Goal: Transaction & Acquisition: Purchase product/service

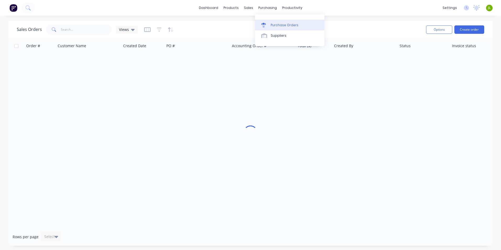
click at [270, 27] on link "Purchase Orders" at bounding box center [289, 25] width 69 height 10
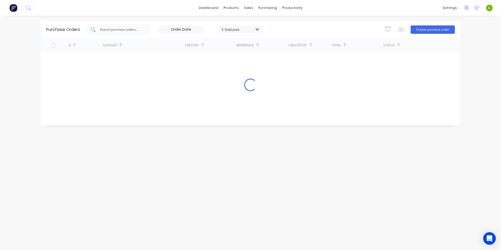
click at [131, 31] on input "text" at bounding box center [121, 29] width 44 height 5
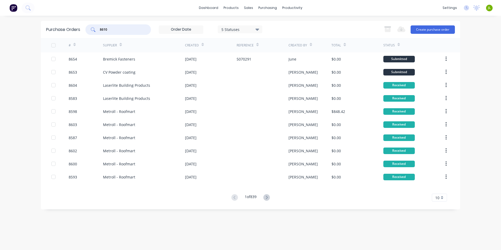
type input "8610"
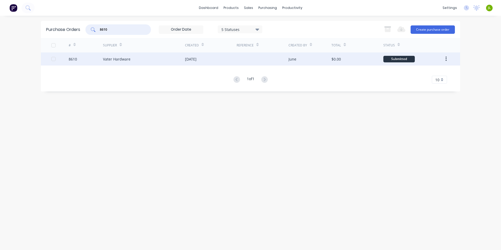
click at [189, 60] on div "[DATE]" at bounding box center [191, 59] width 12 height 6
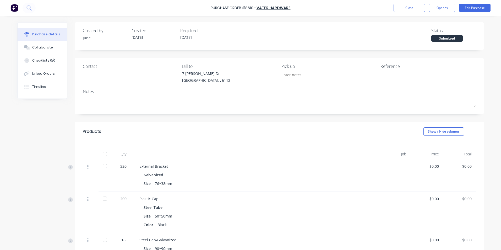
click at [103, 154] on div at bounding box center [105, 154] width 10 height 10
click at [413, 10] on button "Close" at bounding box center [409, 8] width 31 height 8
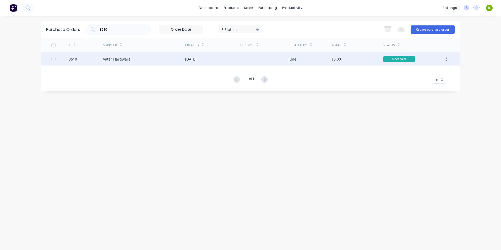
click at [123, 59] on div "Vater Hardware" at bounding box center [117, 59] width 28 height 6
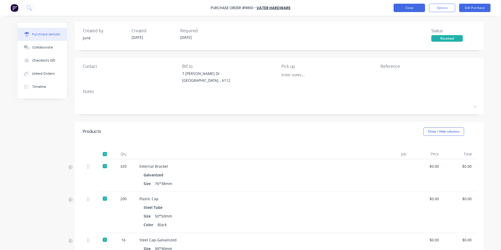
click at [416, 8] on button "Close" at bounding box center [409, 8] width 31 height 8
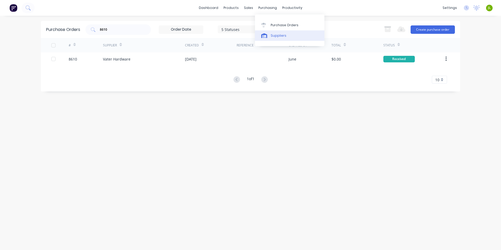
click at [274, 37] on div "Suppliers" at bounding box center [279, 35] width 16 height 5
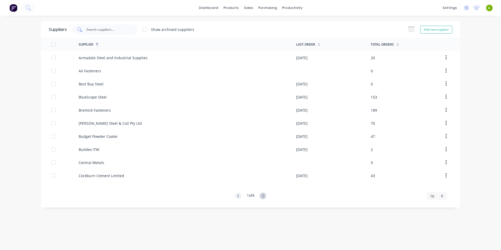
click at [120, 26] on div at bounding box center [105, 29] width 66 height 10
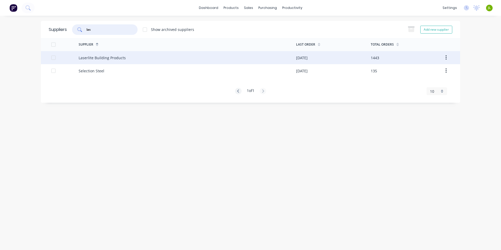
type input "las"
click at [120, 57] on div "Laserlite Building Products" at bounding box center [102, 58] width 47 height 6
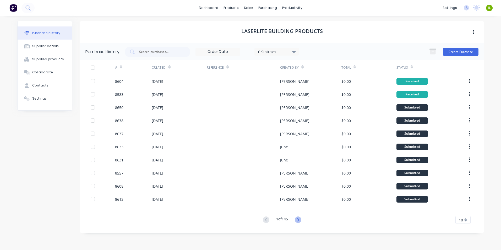
click at [299, 220] on icon at bounding box center [298, 219] width 2 height 3
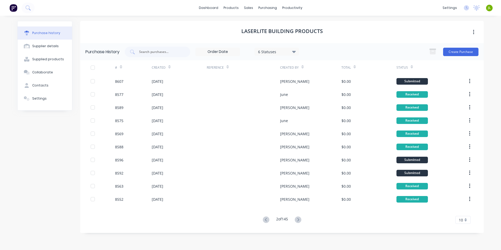
click at [353, 49] on div "6 Statuses 6 Statuses Create Purchase" at bounding box center [302, 52] width 354 height 10
click at [264, 220] on icon at bounding box center [266, 220] width 7 height 7
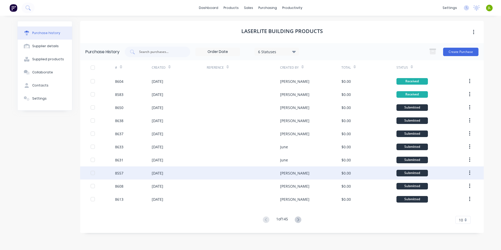
click at [308, 170] on div "[PERSON_NAME]" at bounding box center [310, 172] width 61 height 13
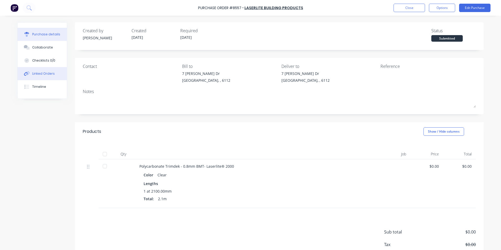
click at [101, 152] on div at bounding box center [105, 154] width 10 height 10
click at [40, 74] on div "Linked Orders" at bounding box center [43, 73] width 23 height 5
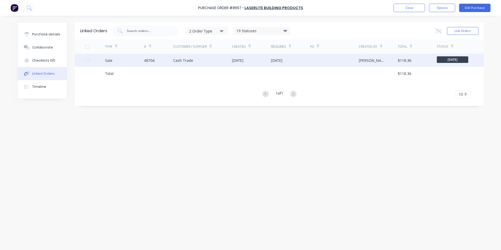
click at [143, 64] on div "Sale" at bounding box center [124, 60] width 39 height 13
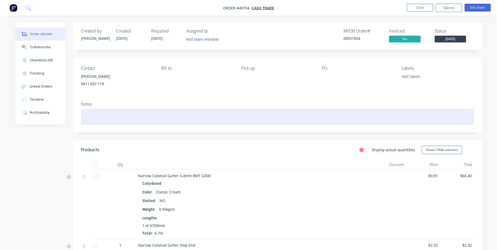
click at [176, 110] on div at bounding box center [277, 117] width 393 height 16
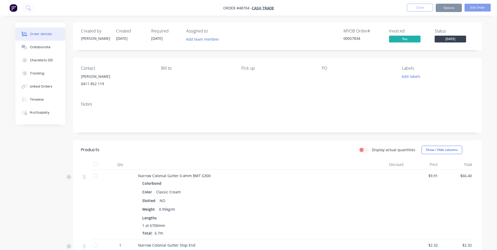
click at [187, 97] on div "Contact [PERSON_NAME] [PHONE_NUMBER] Bill to Pick up PO Labels Add labels" at bounding box center [277, 78] width 409 height 40
click at [40, 73] on div "Tracking" at bounding box center [37, 73] width 14 height 5
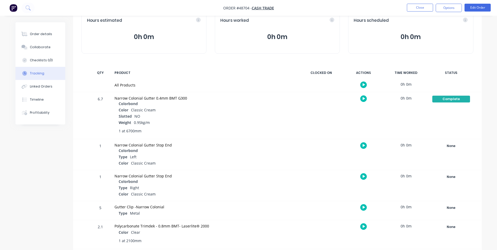
scroll to position [37, 0]
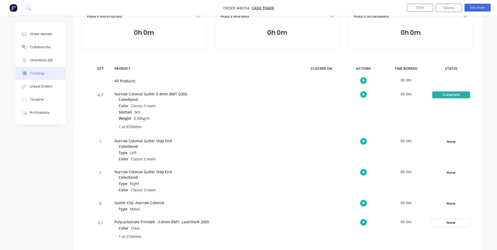
click at [458, 226] on div "None" at bounding box center [451, 222] width 38 height 7
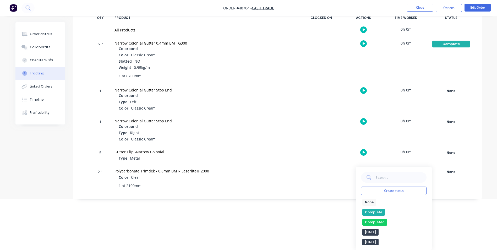
click at [378, 211] on button "Complete" at bounding box center [374, 212] width 23 height 7
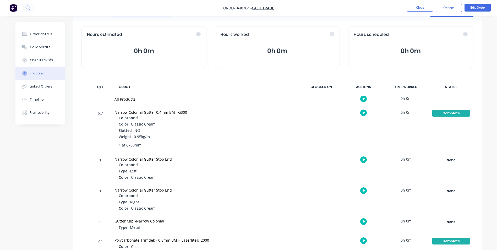
scroll to position [10, 0]
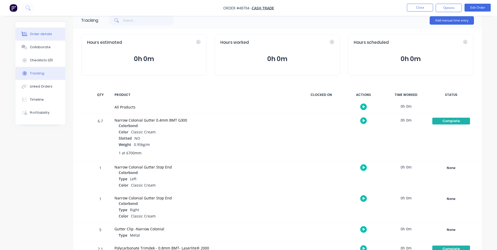
click at [48, 33] on div "Order details" at bounding box center [41, 34] width 22 height 5
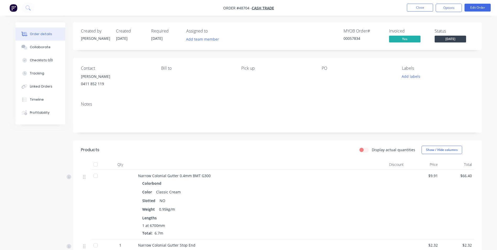
click at [461, 41] on span "[DATE]" at bounding box center [450, 39] width 31 height 7
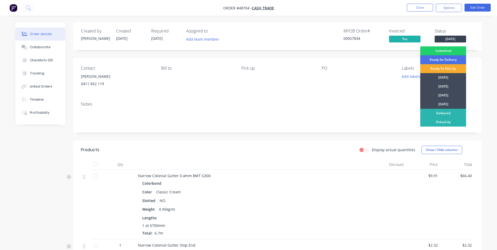
click at [445, 68] on div "Ready To Pick Up" at bounding box center [443, 68] width 46 height 9
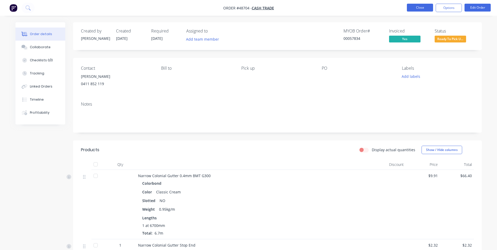
click at [415, 7] on button "Close" at bounding box center [420, 8] width 26 height 8
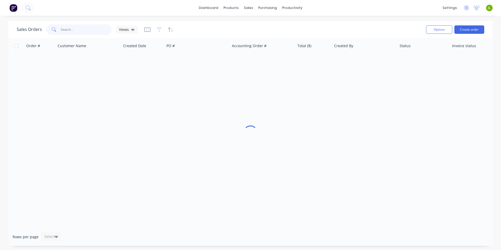
click at [87, 32] on input "text" at bounding box center [86, 29] width 51 height 10
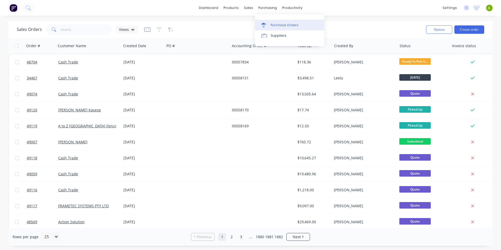
click at [267, 28] on link "Purchase Orders" at bounding box center [289, 25] width 69 height 10
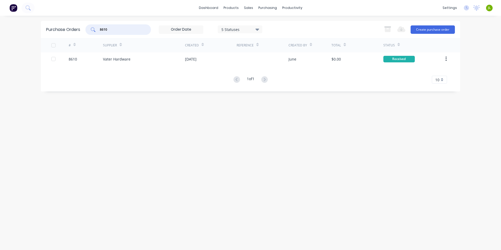
drag, startPoint x: 129, startPoint y: 32, endPoint x: 103, endPoint y: 31, distance: 25.7
click at [103, 31] on input "8610" at bounding box center [121, 29] width 44 height 5
type input "8607"
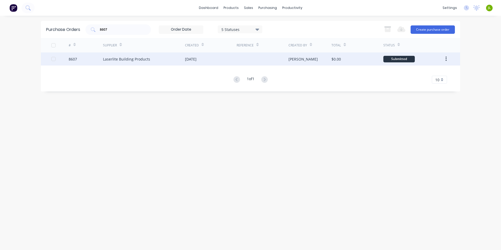
click at [140, 63] on div "Laserlite Building Products" at bounding box center [144, 58] width 82 height 13
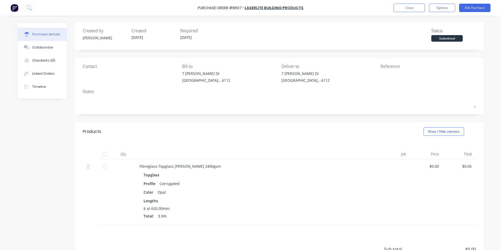
click at [105, 155] on div at bounding box center [105, 154] width 10 height 10
click at [51, 75] on div "Linked Orders" at bounding box center [43, 73] width 23 height 5
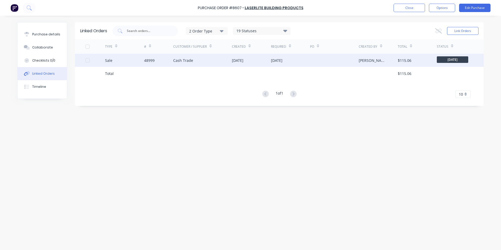
click at [132, 66] on div "Sale" at bounding box center [124, 60] width 39 height 13
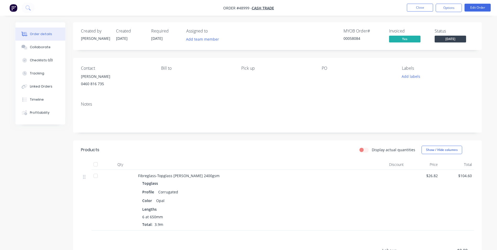
click at [451, 38] on span "[DATE]" at bounding box center [450, 39] width 31 height 7
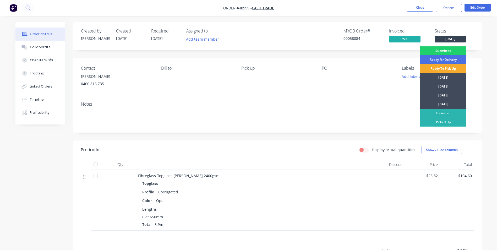
click at [436, 70] on div "Ready To Pick Up" at bounding box center [443, 68] width 46 height 9
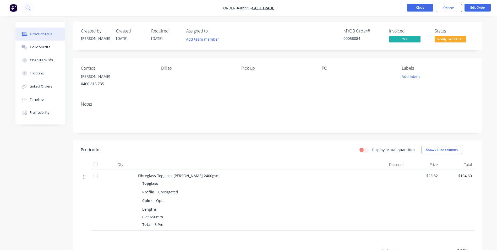
click at [422, 8] on button "Close" at bounding box center [420, 8] width 26 height 8
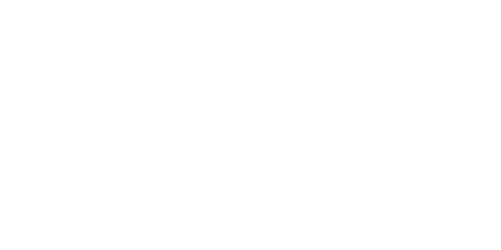
click at [220, 0] on html "x" at bounding box center [250, 0] width 501 height 0
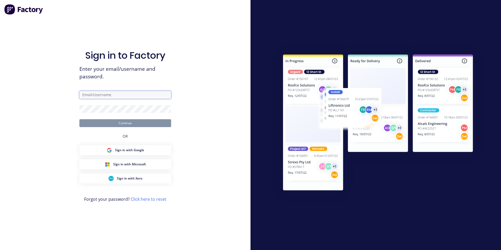
type input "ailing@dynamicsteelform.com.au"
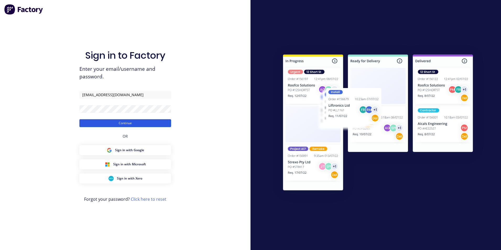
click at [85, 122] on button "Continue" at bounding box center [125, 123] width 92 height 8
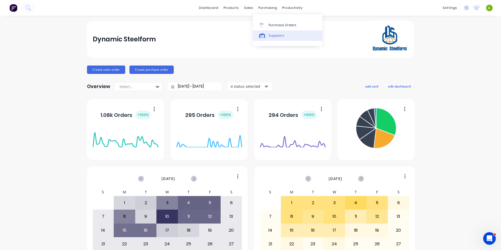
click at [269, 36] on div "Suppliers" at bounding box center [277, 35] width 16 height 5
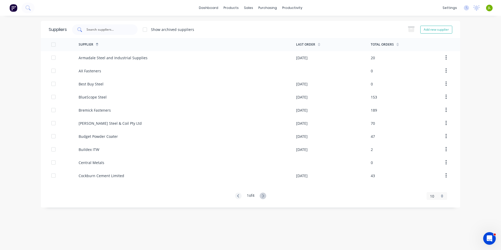
click at [132, 30] on div at bounding box center [105, 29] width 66 height 10
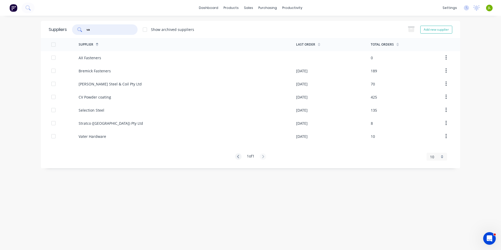
type input "va"
click at [116, 61] on div "AX Fasteners" at bounding box center [188, 57] width 218 height 13
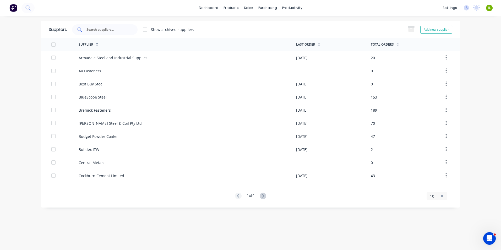
click at [121, 29] on input "text" at bounding box center [108, 29] width 44 height 5
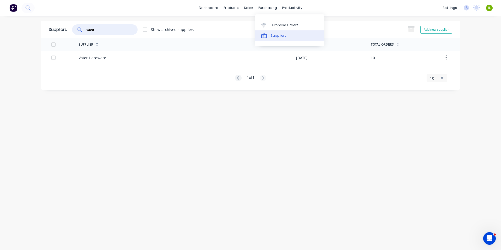
type input "vater"
click at [271, 36] on div "Suppliers" at bounding box center [279, 35] width 16 height 5
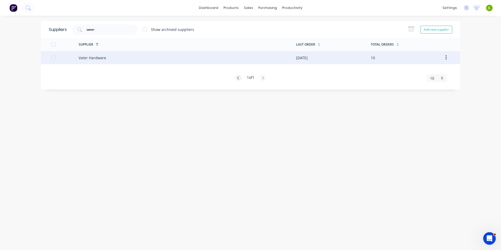
click at [106, 57] on div "Vater Hardware" at bounding box center [188, 57] width 218 height 13
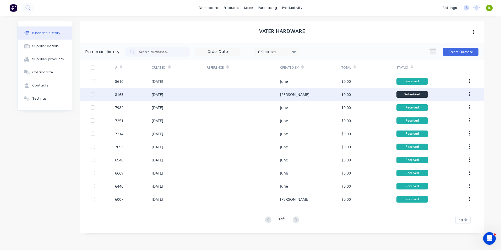
click at [226, 92] on div at bounding box center [243, 94] width 73 height 13
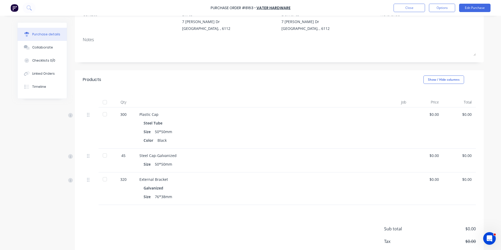
scroll to position [52, 0]
click at [356, 231] on div "Sub total $0.00 Tax $0.00 Total $0.00" at bounding box center [279, 238] width 409 height 69
click at [259, 221] on div "Sub total $0.00 Tax $0.00 Total $0.00" at bounding box center [279, 238] width 409 height 69
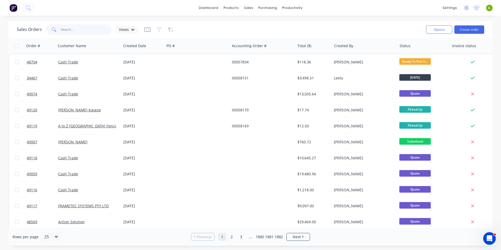
click at [104, 27] on input "text" at bounding box center [86, 29] width 51 height 10
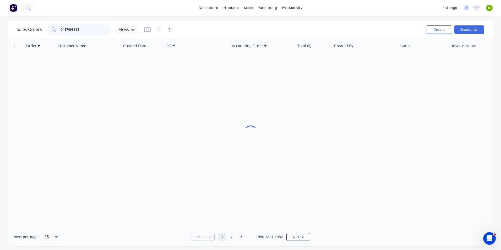
type input "0487093355"
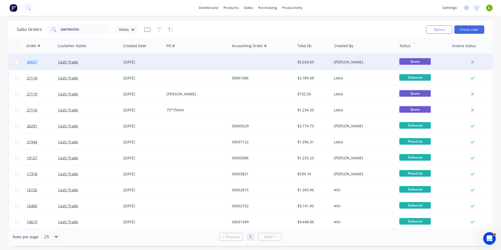
click at [35, 64] on span "48697" at bounding box center [32, 61] width 10 height 5
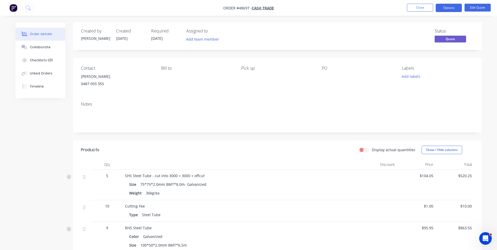
click at [246, 152] on div "Display actual quantities Show / Hide columns" at bounding box center [319, 150] width 310 height 8
click at [421, 6] on button "Close" at bounding box center [420, 8] width 26 height 8
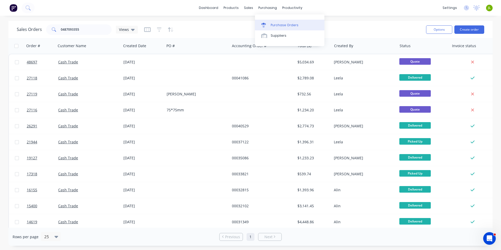
click at [278, 20] on link "Purchase Orders" at bounding box center [289, 25] width 69 height 10
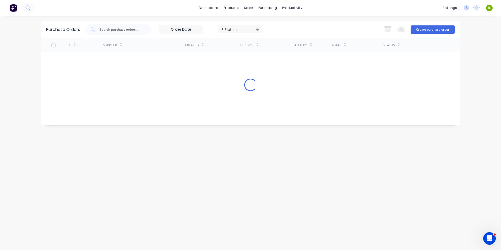
click at [152, 29] on div "5 Statuses 5 Statuses" at bounding box center [173, 29] width 177 height 10
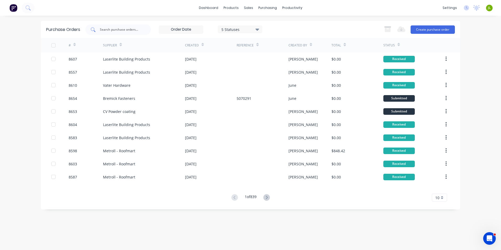
click at [147, 30] on div at bounding box center [118, 29] width 66 height 10
type input "vater"
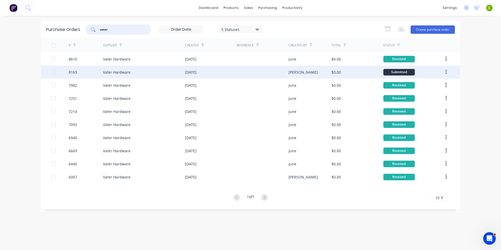
click at [137, 72] on div "Vater Hardware" at bounding box center [144, 72] width 82 height 13
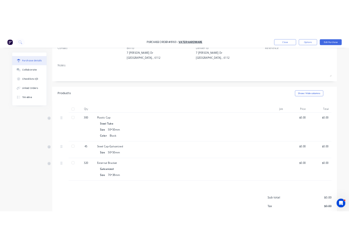
scroll to position [52, 0]
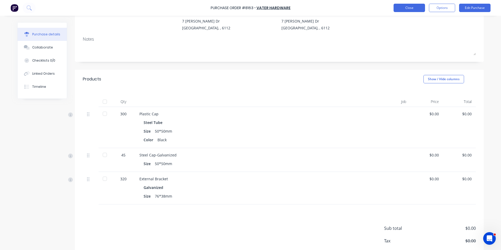
click at [404, 6] on button "Close" at bounding box center [409, 8] width 31 height 8
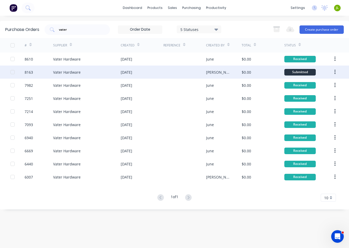
click at [105, 75] on div "Vater Hardware" at bounding box center [87, 72] width 68 height 13
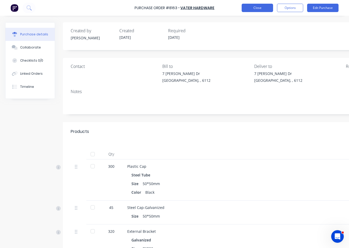
click at [268, 11] on button "Close" at bounding box center [257, 8] width 31 height 8
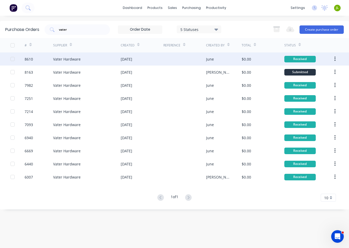
click at [129, 62] on div "[DATE]" at bounding box center [127, 59] width 12 height 6
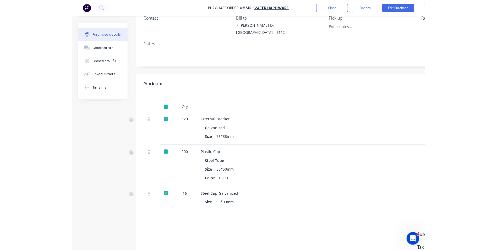
scroll to position [52, 0]
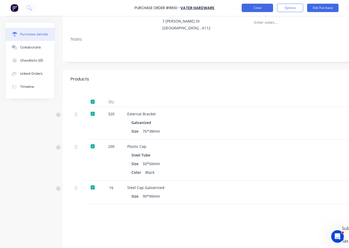
click at [266, 11] on button "Close" at bounding box center [257, 8] width 31 height 8
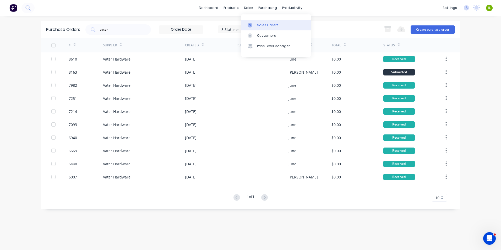
click at [254, 26] on div at bounding box center [252, 25] width 8 height 5
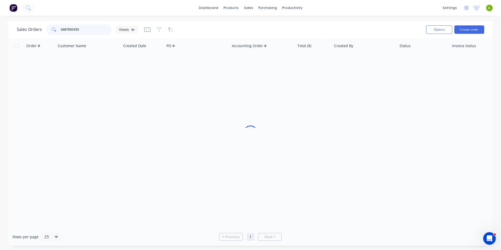
drag, startPoint x: 99, startPoint y: 29, endPoint x: 6, endPoint y: 25, distance: 92.6
click at [6, 25] on div "Sales Orders 0487093355 Views Options Create order Order # Customer Name Create…" at bounding box center [250, 133] width 501 height 225
type input "49057"
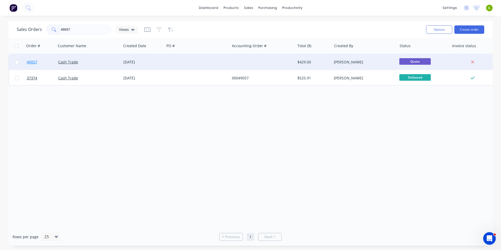
click at [46, 59] on link "49057" at bounding box center [42, 62] width 31 height 16
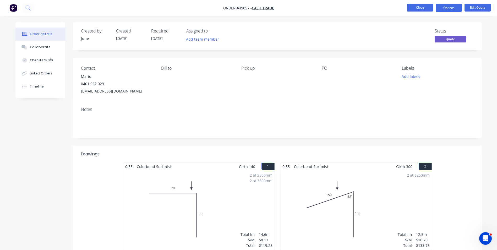
click at [424, 6] on button "Close" at bounding box center [420, 8] width 26 height 8
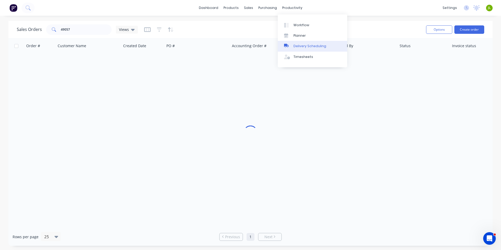
drag, startPoint x: 307, startPoint y: 48, endPoint x: 304, endPoint y: 48, distance: 3.4
click at [307, 48] on div "Delivery Scheduling" at bounding box center [310, 46] width 33 height 5
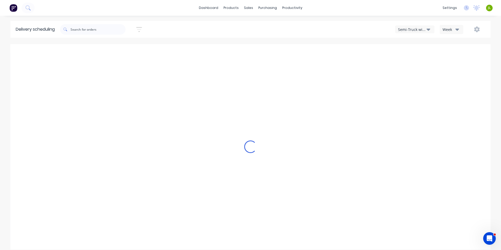
type input "Sep 7 - Sep 13"
click at [418, 25] on div "Semi-Truck with Hiab Week" at bounding box center [377, 29] width 215 height 9
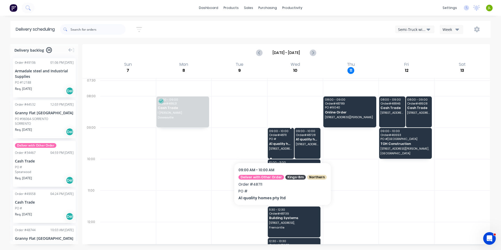
click at [280, 147] on div "09:00 - 10:00 Order # 48711 PO # A1 quality homes pty ltd 31B Muswell St, Balga…" at bounding box center [281, 143] width 26 height 31
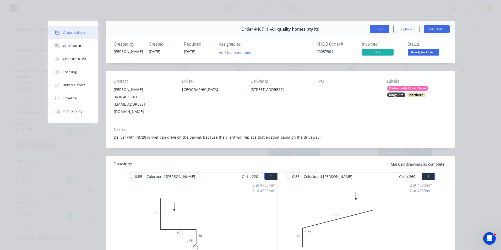
click at [372, 29] on button "Close" at bounding box center [379, 29] width 19 height 8
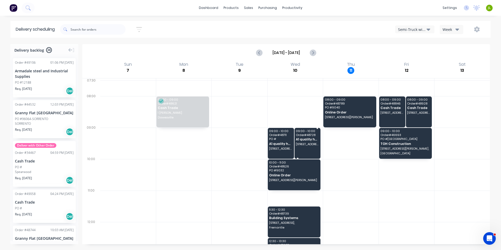
click at [302, 143] on span "31C Muswell St, Balga WA 6061" at bounding box center [307, 144] width 23 height 3
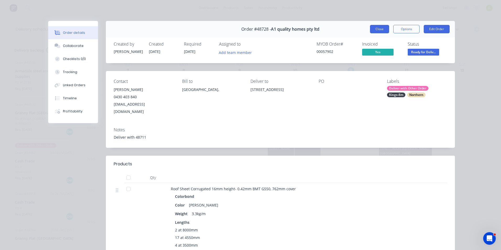
click at [370, 31] on button "Close" at bounding box center [379, 29] width 19 height 8
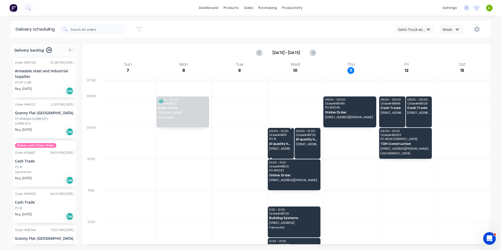
click at [284, 143] on span "A1 quality homes pty ltd" at bounding box center [280, 143] width 23 height 3
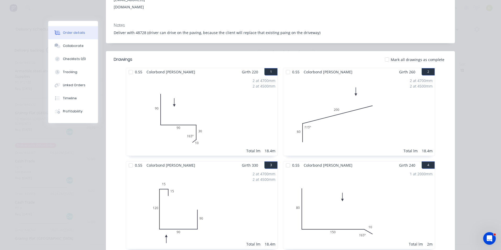
scroll to position [52, 0]
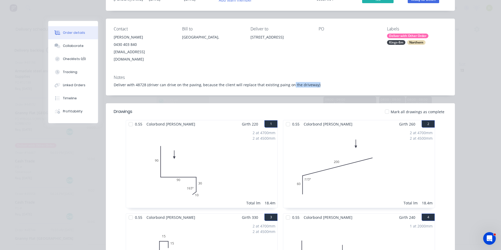
drag, startPoint x: 315, startPoint y: 79, endPoint x: 286, endPoint y: 84, distance: 29.0
click at [286, 84] on div "Notes Deliver with 48728 (driver can drive on the paving, because the client wi…" at bounding box center [280, 83] width 349 height 25
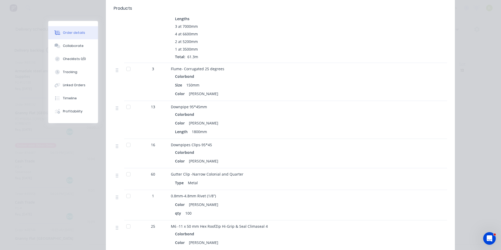
scroll to position [629, 0]
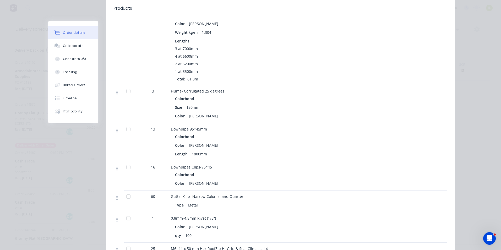
click at [346, 0] on header "Products" at bounding box center [280, 8] width 349 height 17
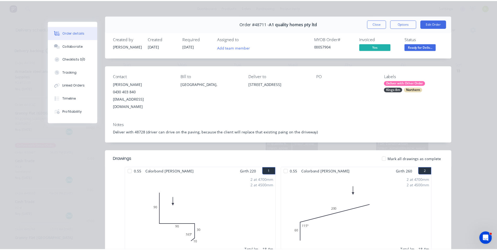
scroll to position [0, 0]
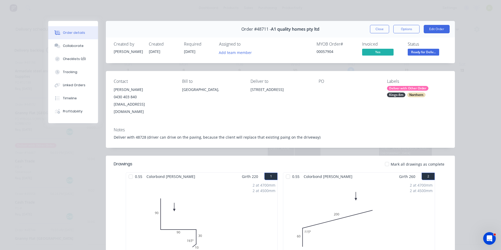
drag, startPoint x: 92, startPoint y: 161, endPoint x: 97, endPoint y: 174, distance: 14.5
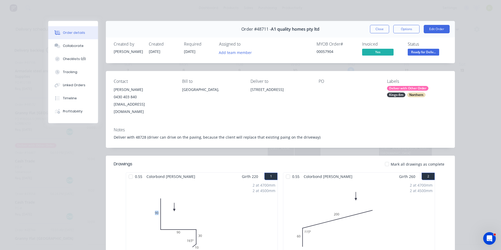
drag, startPoint x: 97, startPoint y: 177, endPoint x: 84, endPoint y: 180, distance: 13.1
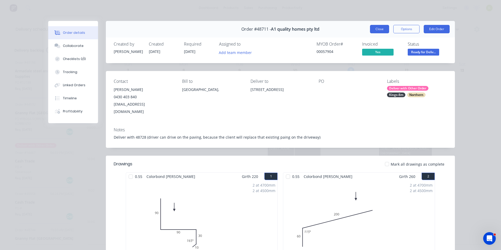
click at [375, 28] on button "Close" at bounding box center [379, 29] width 19 height 8
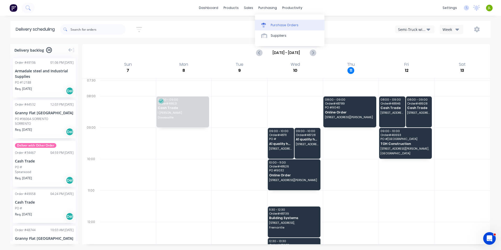
click at [272, 28] on link "Purchase Orders" at bounding box center [289, 25] width 69 height 10
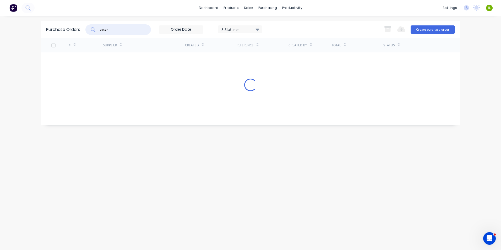
click at [93, 31] on div "vater" at bounding box center [118, 29] width 66 height 10
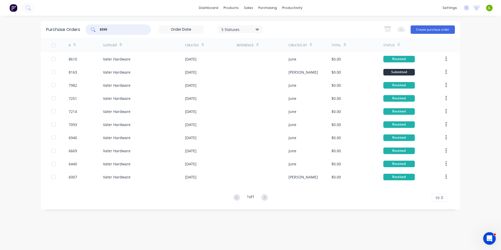
type input "8599"
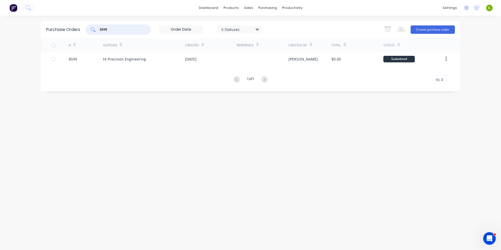
click at [128, 63] on div "Hi Precision Engineering" at bounding box center [144, 58] width 82 height 13
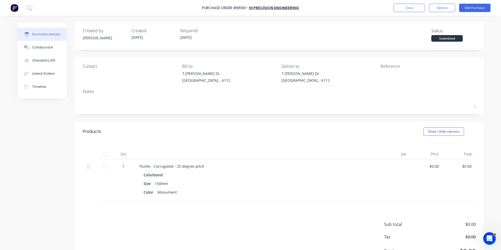
drag, startPoint x: 111, startPoint y: 159, endPoint x: 110, endPoint y: 155, distance: 3.7
click at [112, 159] on div "Qty" at bounding box center [124, 154] width 24 height 10
click at [109, 154] on div at bounding box center [105, 154] width 13 height 10
click at [102, 156] on div at bounding box center [105, 154] width 10 height 10
click at [28, 73] on div at bounding box center [27, 73] width 8 height 5
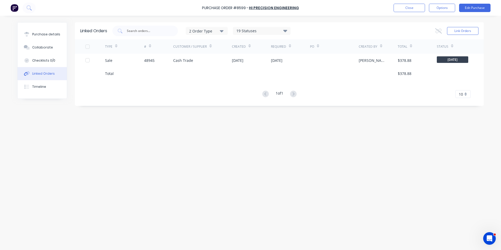
click at [90, 62] on div at bounding box center [95, 60] width 20 height 13
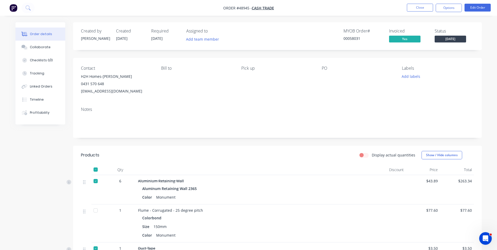
click at [39, 77] on button "Tracking" at bounding box center [40, 73] width 50 height 13
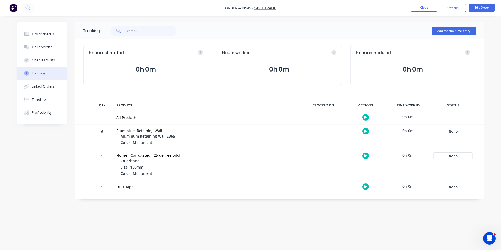
click at [453, 157] on div "None" at bounding box center [453, 156] width 38 height 7
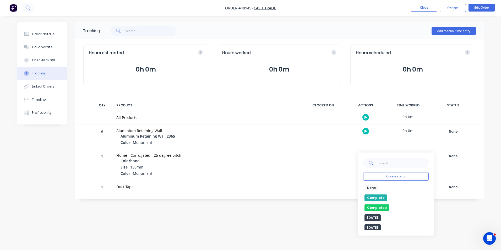
click at [372, 196] on button "Complete" at bounding box center [376, 197] width 23 height 7
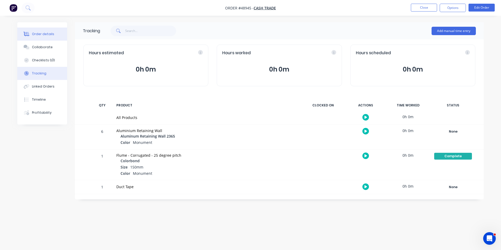
click at [42, 32] on div "Order details" at bounding box center [43, 34] width 22 height 5
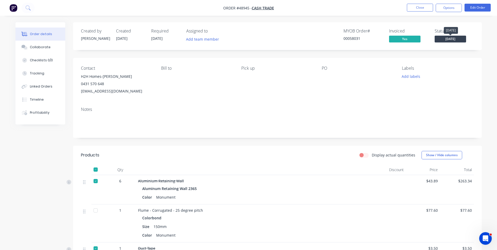
click at [455, 40] on span "[DATE]" at bounding box center [450, 39] width 31 height 7
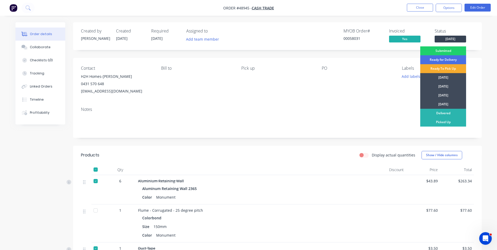
click at [448, 72] on div "Ready To Pick Up" at bounding box center [443, 68] width 46 height 9
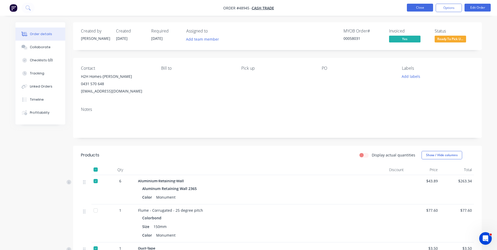
click at [418, 6] on button "Close" at bounding box center [420, 8] width 26 height 8
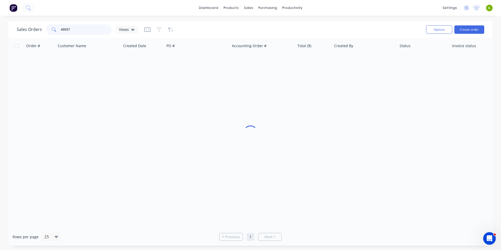
drag, startPoint x: 92, startPoint y: 32, endPoint x: 72, endPoint y: 28, distance: 21.0
click at [56, 28] on div "49057" at bounding box center [79, 29] width 66 height 10
click at [264, 23] on icon at bounding box center [263, 24] width 5 height 2
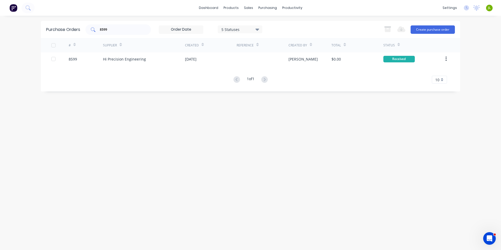
drag, startPoint x: 100, startPoint y: 31, endPoint x: 94, endPoint y: 31, distance: 6.0
click at [94, 31] on div "8599" at bounding box center [118, 29] width 66 height 10
type input "8601"
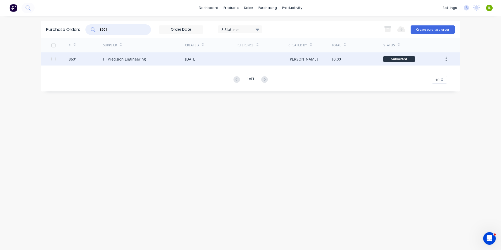
click at [128, 62] on div "Hi Precision Engineering" at bounding box center [144, 58] width 82 height 13
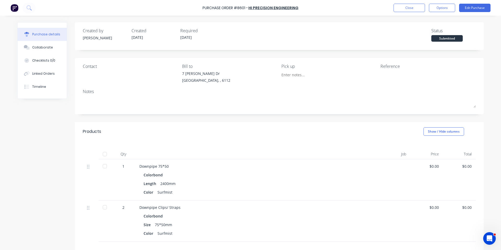
drag, startPoint x: 107, startPoint y: 156, endPoint x: 111, endPoint y: 153, distance: 4.7
click at [107, 156] on div at bounding box center [105, 154] width 10 height 10
click at [32, 73] on div "Linked Orders" at bounding box center [43, 73] width 23 height 5
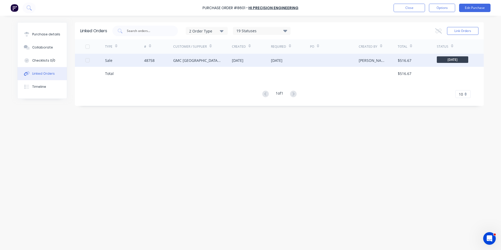
click at [113, 65] on div "Sale" at bounding box center [124, 60] width 39 height 13
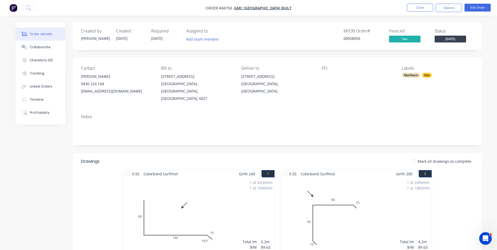
click at [39, 74] on div "Tracking" at bounding box center [37, 73] width 14 height 5
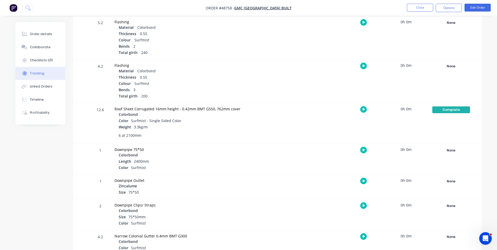
scroll to position [153, 0]
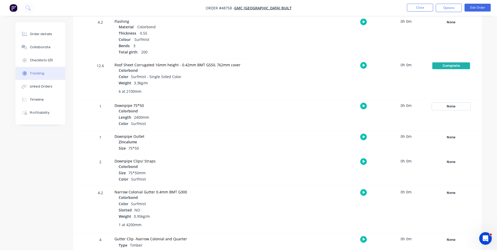
click at [453, 104] on div "None" at bounding box center [451, 106] width 38 height 7
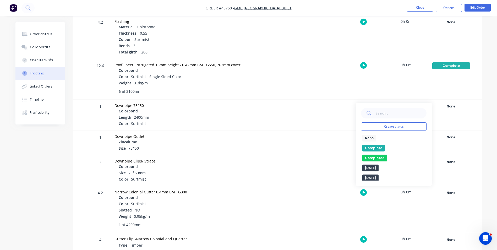
click at [377, 147] on button "Complete" at bounding box center [374, 148] width 23 height 7
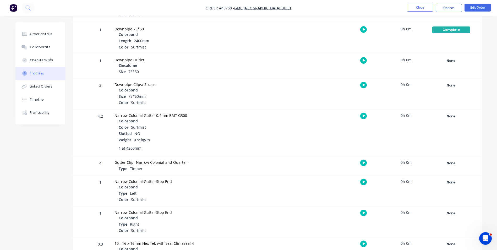
scroll to position [231, 0]
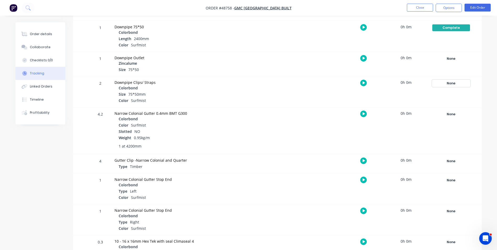
click at [448, 83] on div "None" at bounding box center [451, 83] width 38 height 7
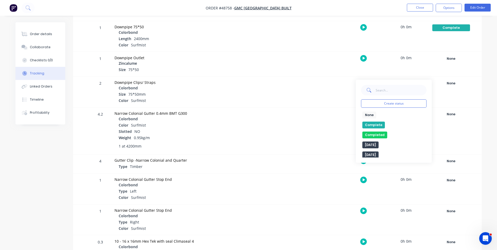
click at [380, 125] on button "Complete" at bounding box center [374, 125] width 23 height 7
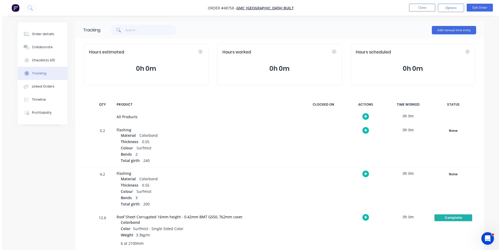
scroll to position [0, 0]
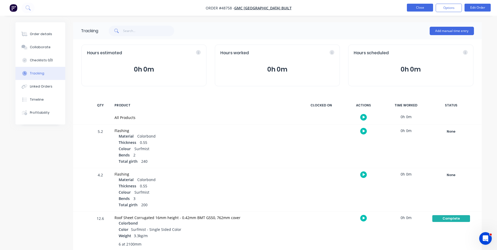
click at [420, 7] on button "Close" at bounding box center [420, 8] width 26 height 8
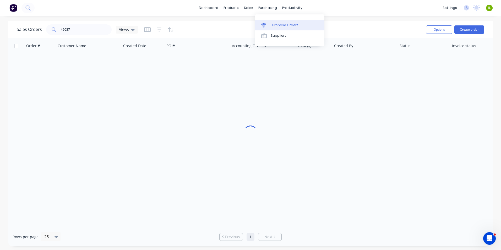
click at [273, 26] on div "Purchase Orders" at bounding box center [285, 25] width 28 height 5
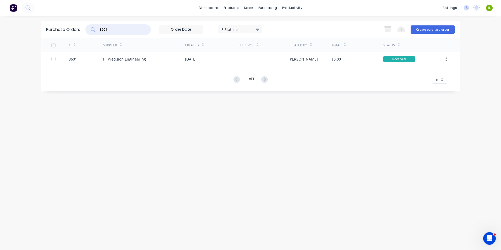
drag, startPoint x: 116, startPoint y: 30, endPoint x: 83, endPoint y: 30, distance: 33.0
click at [83, 30] on div "Purchase Orders 8601 5 Statuses 5 Statuses Export to Excel (XLSX) Create purcha…" at bounding box center [250, 29] width 419 height 17
type input "8609"
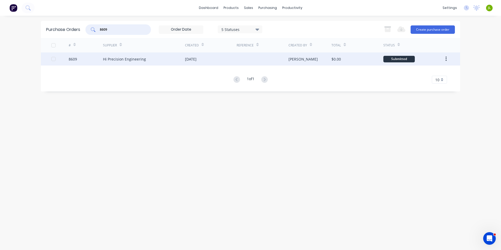
click at [128, 59] on div "Hi Precision Engineering" at bounding box center [124, 59] width 43 height 6
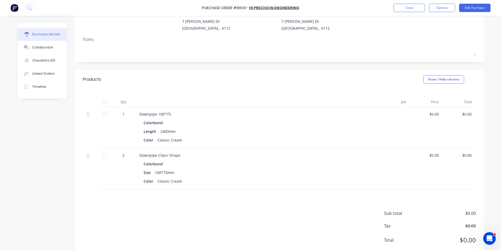
scroll to position [52, 0]
click at [104, 100] on div at bounding box center [105, 101] width 10 height 10
click at [52, 73] on button "Linked Orders" at bounding box center [42, 73] width 49 height 13
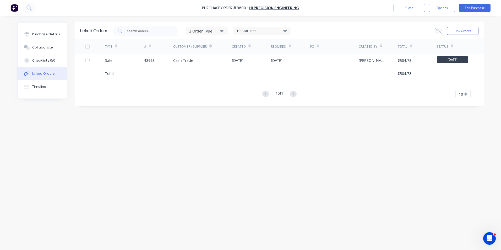
click at [115, 59] on div "Sale" at bounding box center [124, 60] width 39 height 13
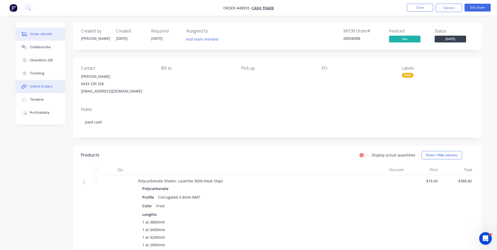
click at [46, 92] on button "Linked Orders" at bounding box center [40, 86] width 50 height 13
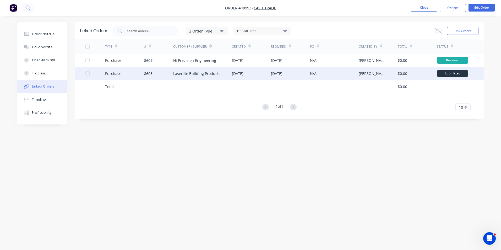
click at [316, 74] on div "N/A" at bounding box center [313, 74] width 7 height 6
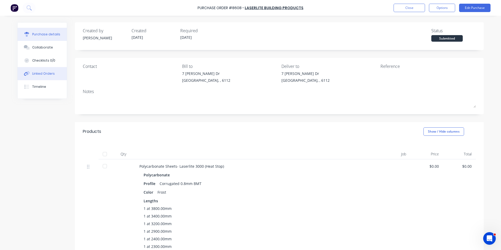
click at [29, 76] on button "Linked Orders" at bounding box center [42, 73] width 49 height 13
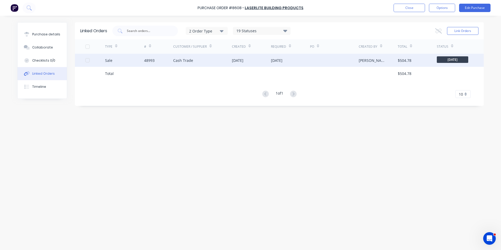
click at [134, 59] on div "Sale" at bounding box center [124, 60] width 39 height 13
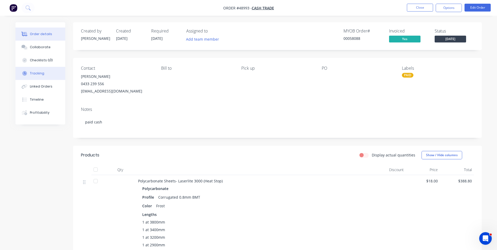
click at [46, 74] on button "Tracking" at bounding box center [40, 73] width 50 height 13
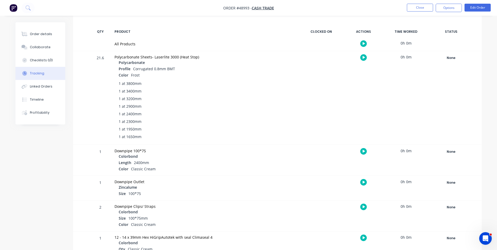
scroll to position [79, 0]
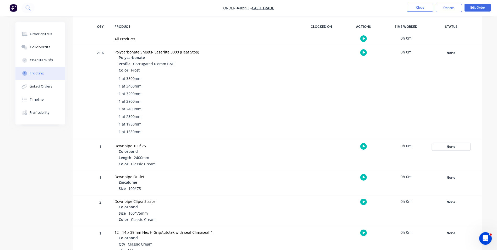
click at [462, 147] on div "None" at bounding box center [451, 146] width 38 height 7
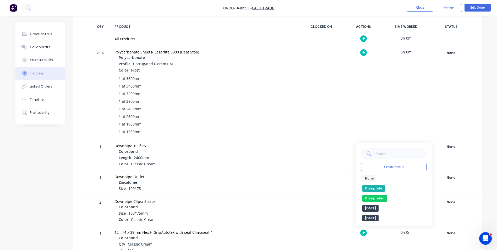
click at [373, 188] on button "Complete" at bounding box center [374, 188] width 23 height 7
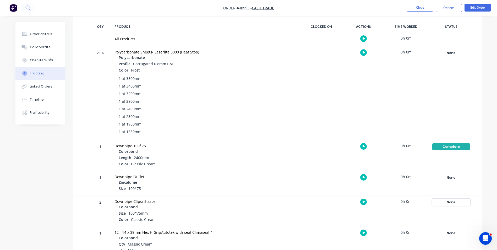
click at [454, 205] on div "None" at bounding box center [451, 202] width 38 height 7
click at [371, 245] on button "Complete" at bounding box center [374, 244] width 23 height 7
click at [414, 6] on button "Close" at bounding box center [420, 8] width 26 height 8
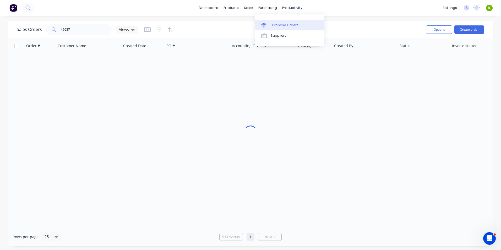
click at [277, 23] on div "Purchase Orders" at bounding box center [285, 25] width 28 height 5
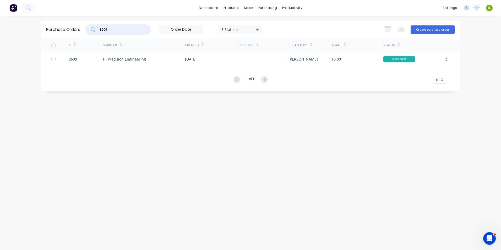
drag, startPoint x: 133, startPoint y: 32, endPoint x: 104, endPoint y: 28, distance: 28.9
click at [98, 32] on div "8609" at bounding box center [118, 29] width 66 height 10
type input "8611"
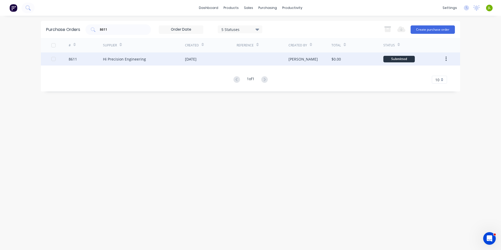
click at [184, 61] on div "Hi Precision Engineering" at bounding box center [144, 58] width 82 height 13
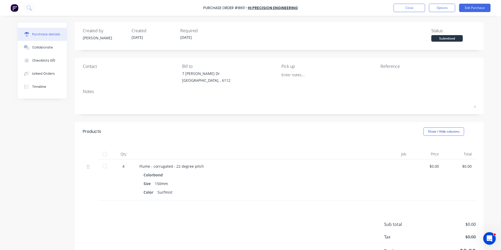
click at [102, 154] on div at bounding box center [105, 154] width 10 height 10
click at [28, 69] on button "Linked Orders" at bounding box center [42, 73] width 49 height 13
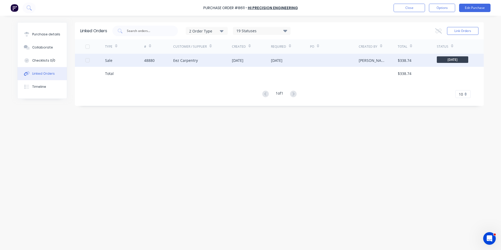
click at [106, 66] on div "Sale" at bounding box center [124, 60] width 39 height 13
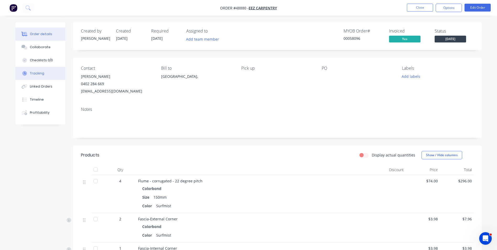
click at [43, 73] on div "Tracking" at bounding box center [37, 73] width 14 height 5
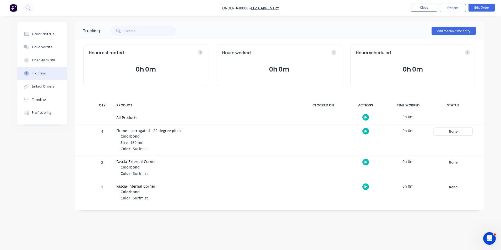
click at [453, 130] on div "None" at bounding box center [453, 131] width 38 height 7
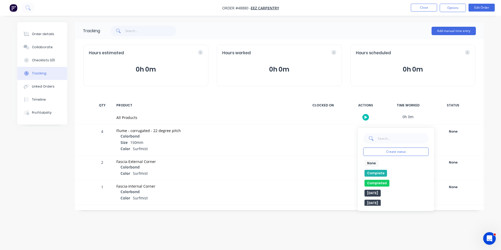
click at [383, 171] on button "Complete" at bounding box center [376, 173] width 23 height 7
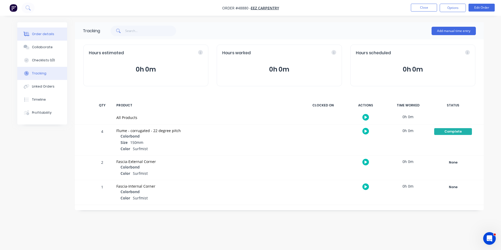
click at [62, 32] on button "Order details" at bounding box center [42, 34] width 50 height 13
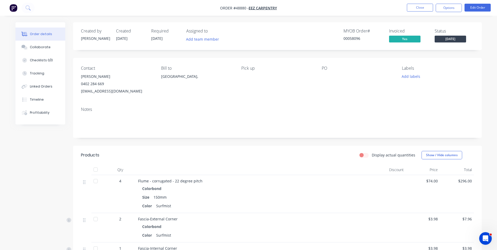
click at [470, 41] on div "Status Thursday" at bounding box center [454, 36] width 39 height 15
click at [458, 40] on span "[DATE]" at bounding box center [450, 39] width 31 height 7
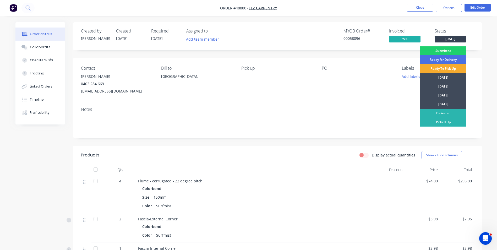
click at [442, 67] on div "Ready To Pick Up" at bounding box center [443, 68] width 46 height 9
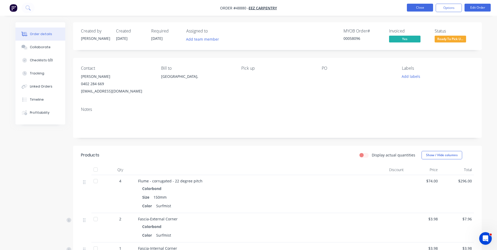
click at [414, 5] on button "Close" at bounding box center [420, 8] width 26 height 8
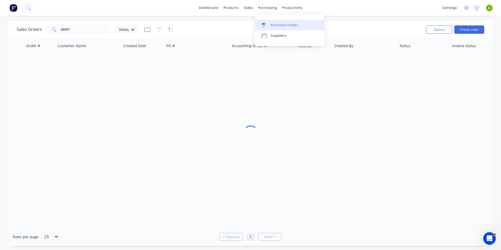
click at [271, 28] on link "Purchase Orders" at bounding box center [289, 25] width 69 height 10
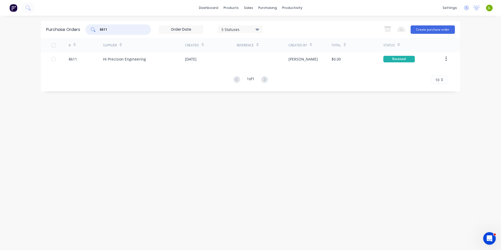
drag, startPoint x: 115, startPoint y: 31, endPoint x: 72, endPoint y: 31, distance: 43.0
click at [72, 31] on div "Purchase Orders 8611 5 Statuses 5 Statuses Export to Excel (XLSX) Create purcha…" at bounding box center [250, 29] width 419 height 17
type input "8612"
click at [135, 56] on div "Hi Precision Engineering" at bounding box center [124, 59] width 43 height 6
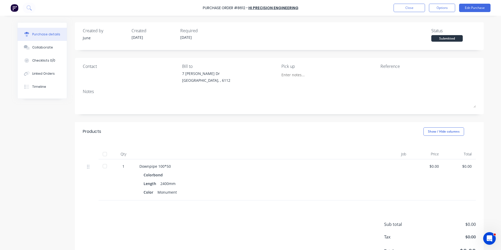
click at [102, 155] on div at bounding box center [105, 154] width 10 height 10
click at [43, 75] on div "Linked Orders" at bounding box center [43, 73] width 23 height 5
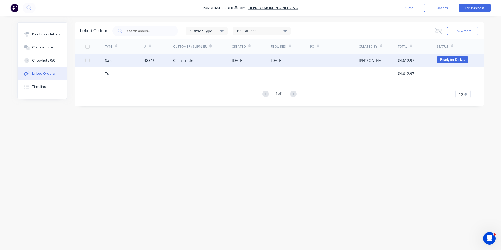
click at [144, 58] on div "Sale" at bounding box center [124, 60] width 39 height 13
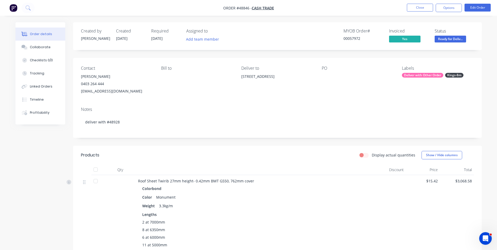
click at [38, 80] on button "Linked Orders" at bounding box center [40, 86] width 50 height 13
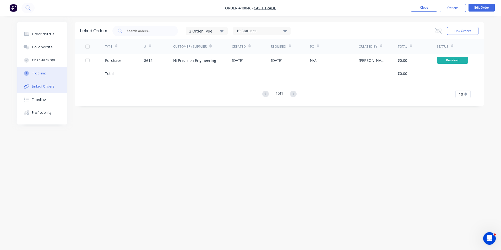
click at [43, 75] on div "Tracking" at bounding box center [39, 73] width 14 height 5
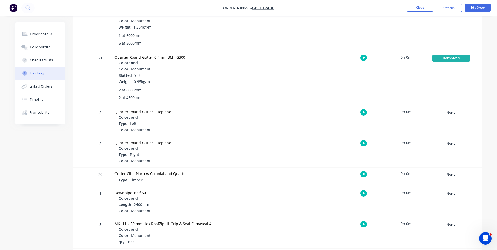
scroll to position [197, 0]
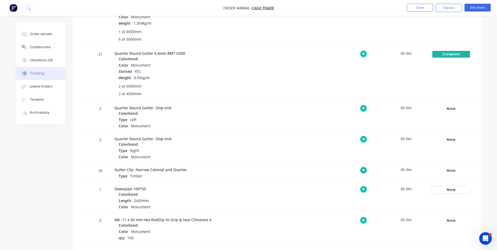
click at [455, 191] on div "None" at bounding box center [451, 189] width 38 height 7
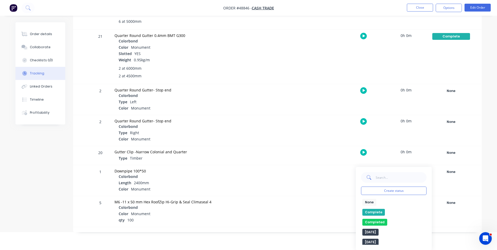
click at [378, 214] on button "Complete" at bounding box center [374, 212] width 23 height 7
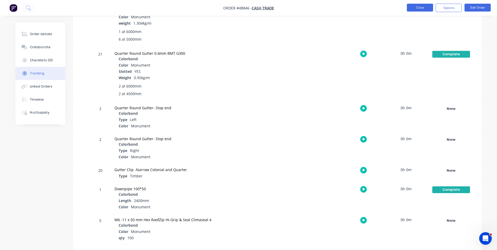
click at [423, 13] on nav "Order #48846 - Cash Trade Close Options Edit Order" at bounding box center [248, 8] width 497 height 16
click at [423, 10] on button "Close" at bounding box center [420, 8] width 26 height 8
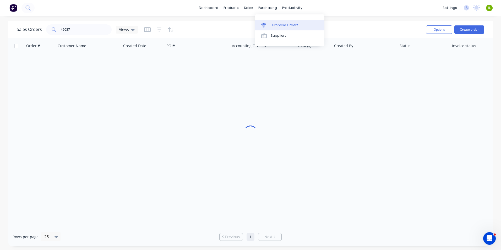
click at [272, 23] on div "Purchase Orders" at bounding box center [285, 25] width 28 height 5
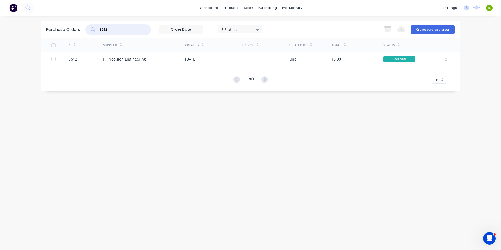
drag, startPoint x: 120, startPoint y: 31, endPoint x: 81, endPoint y: 27, distance: 39.0
click at [77, 28] on div "Purchase Orders 8612 5 Statuses 5 Statuses Export to Excel (XLSX) Create purcha…" at bounding box center [250, 29] width 419 height 17
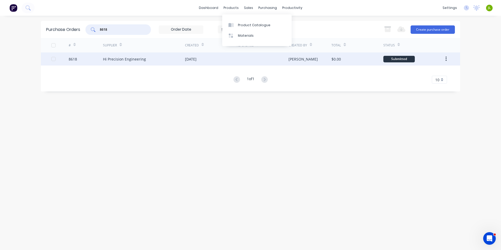
type input "8618"
click at [177, 59] on div "Hi Precision Engineering" at bounding box center [144, 58] width 82 height 13
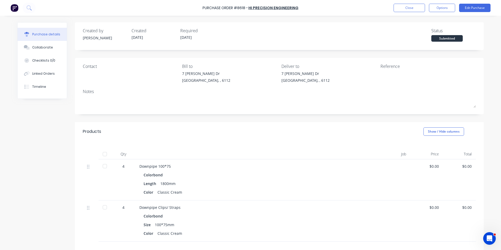
click at [105, 158] on div at bounding box center [105, 154] width 10 height 10
click at [48, 74] on div "Linked Orders" at bounding box center [43, 73] width 23 height 5
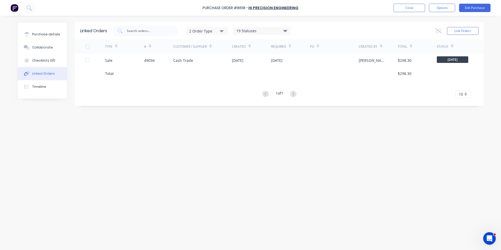
click at [186, 71] on div at bounding box center [202, 73] width 59 height 13
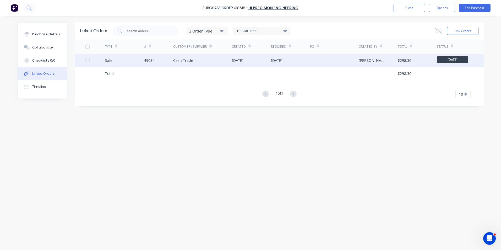
click at [187, 64] on div "Cash Trade" at bounding box center [202, 60] width 59 height 13
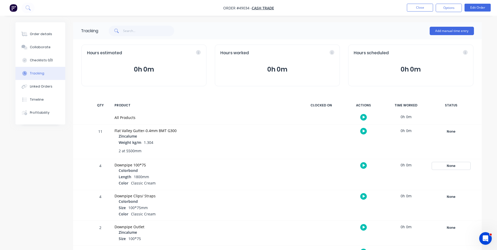
click at [455, 165] on div "None" at bounding box center [451, 166] width 38 height 7
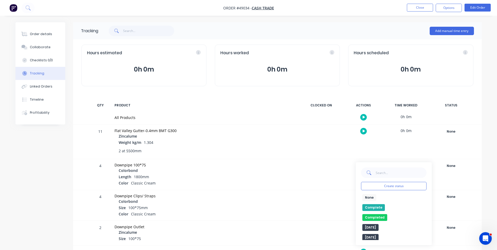
click at [382, 205] on button "Complete" at bounding box center [374, 207] width 23 height 7
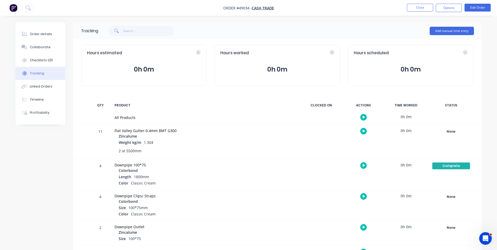
scroll to position [15, 0]
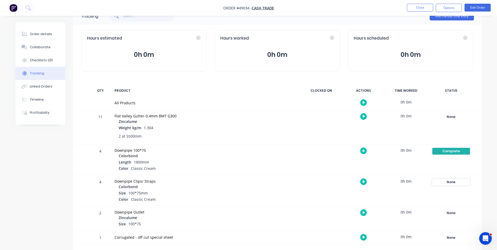
click at [446, 183] on div "None" at bounding box center [451, 182] width 38 height 7
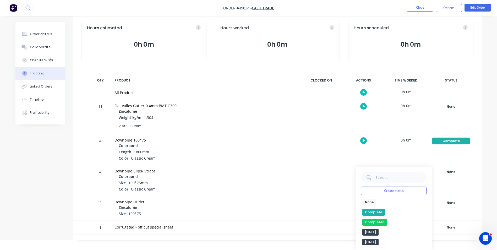
click at [374, 213] on button "Complete" at bounding box center [374, 212] width 23 height 7
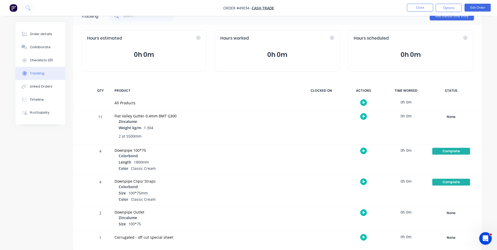
click at [425, 3] on nav "Order #49034 - Cash Trade Close Options Edit Order" at bounding box center [248, 8] width 497 height 16
click at [421, 8] on button "Close" at bounding box center [420, 8] width 26 height 8
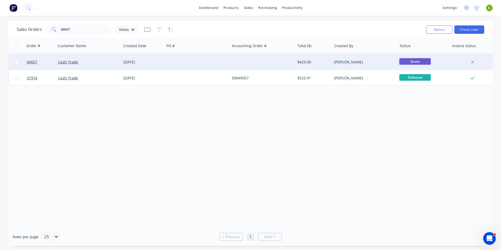
click at [115, 67] on div "Cash Trade" at bounding box center [88, 62] width 65 height 16
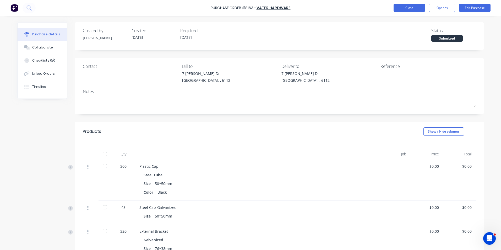
click at [408, 8] on button "Close" at bounding box center [409, 8] width 31 height 8
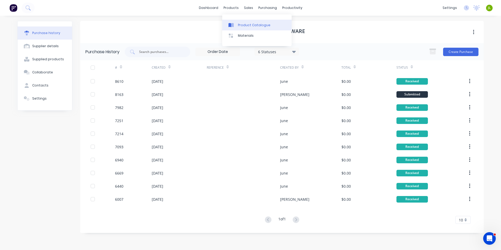
click at [238, 26] on div "Product Catalogue" at bounding box center [254, 25] width 33 height 5
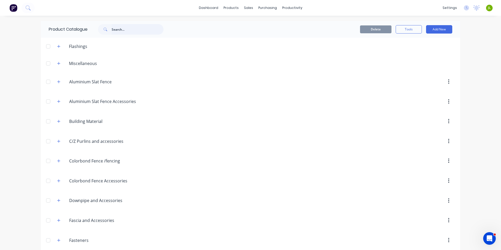
click at [130, 31] on input "text" at bounding box center [138, 29] width 52 height 10
type input "rhs"
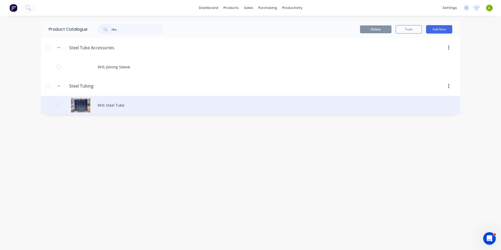
click at [143, 106] on div "RHS Steel Tube" at bounding box center [250, 105] width 419 height 19
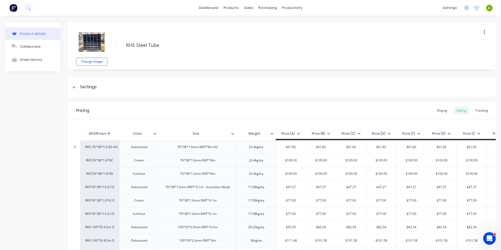
type textarea "x"
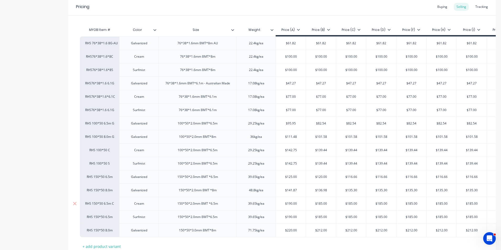
scroll to position [131, 0]
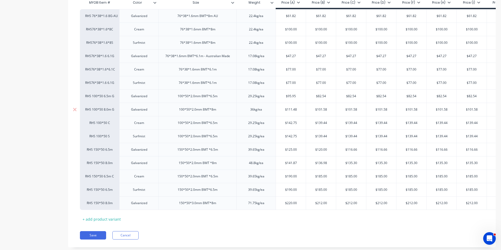
type input "$111.48"
drag, startPoint x: 298, startPoint y: 110, endPoint x: 283, endPoint y: 111, distance: 15.2
click at [283, 111] on input "$111.48" at bounding box center [291, 109] width 30 height 5
click at [290, 240] on div "Save Cancel" at bounding box center [288, 235] width 416 height 8
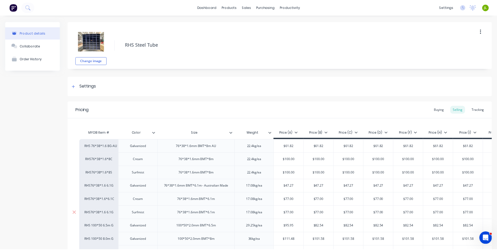
scroll to position [0, 0]
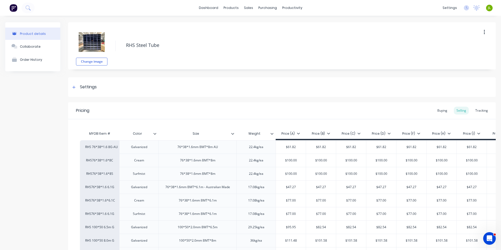
click at [240, 100] on div "Change image RHS Steel Tube Settings Product Options I buy this item I sell thi…" at bounding box center [282, 204] width 428 height 364
click at [52, 139] on div "Product details Collaborate Order History" at bounding box center [32, 204] width 55 height 364
click at [151, 74] on div "Change image RHS Steel Tube Settings Product Options I buy this item I sell thi…" at bounding box center [282, 204] width 428 height 364
click at [263, 31] on link "Customers" at bounding box center [274, 35] width 69 height 10
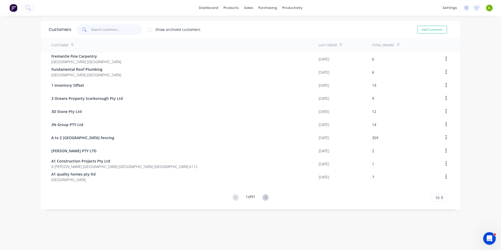
click at [114, 27] on input "text" at bounding box center [116, 29] width 51 height 10
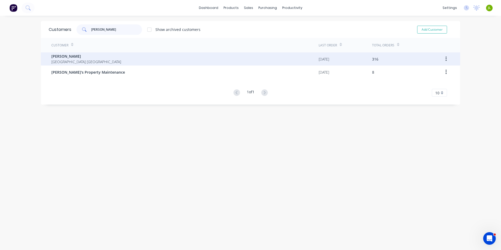
type input "mike"
click at [118, 56] on div "Mike Fence Western Australia Australia" at bounding box center [184, 58] width 267 height 13
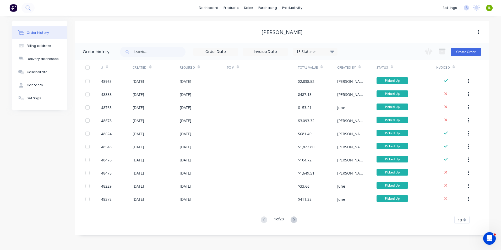
click at [466, 57] on div "Change order status Submitted Ready for Delivery Ready To Pick Up Monday Tuesda…" at bounding box center [451, 51] width 60 height 17
click at [467, 54] on button "Create Order" at bounding box center [466, 52] width 30 height 8
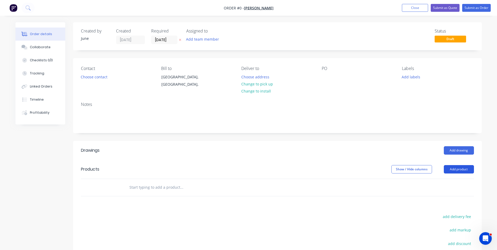
click at [453, 170] on button "Add product" at bounding box center [459, 169] width 30 height 8
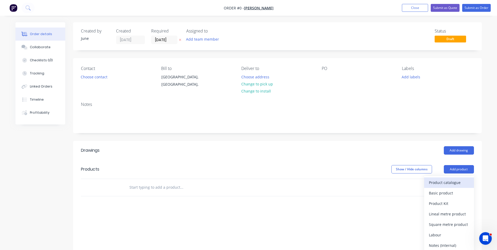
click at [449, 184] on div "Product catalogue" at bounding box center [449, 183] width 40 height 8
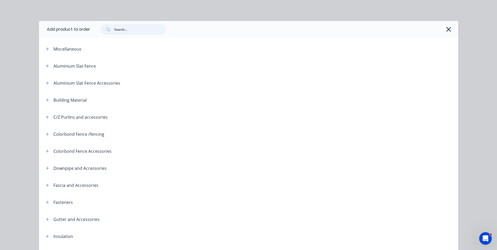
click at [138, 28] on input "text" at bounding box center [140, 29] width 52 height 10
type input "sheet"
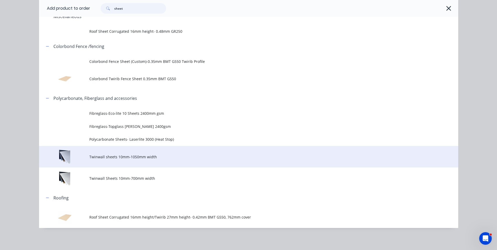
scroll to position [34, 0]
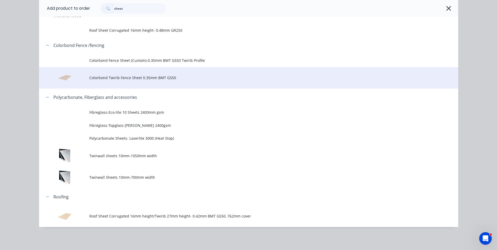
click at [103, 85] on td "Colorbond Twirib Fence Sheet 0.35mm BMT G550" at bounding box center [273, 78] width 369 height 22
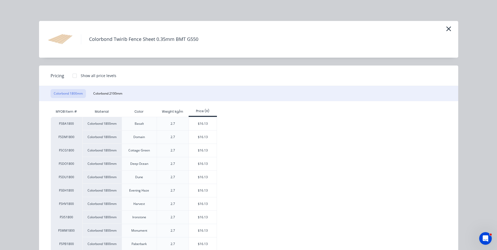
scroll to position [26, 0]
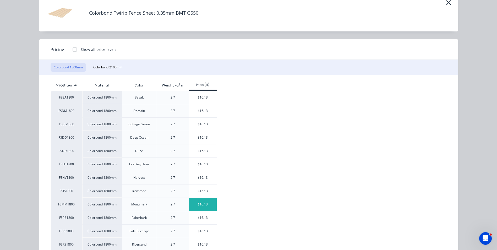
click at [197, 203] on div "$16.13" at bounding box center [203, 204] width 28 height 13
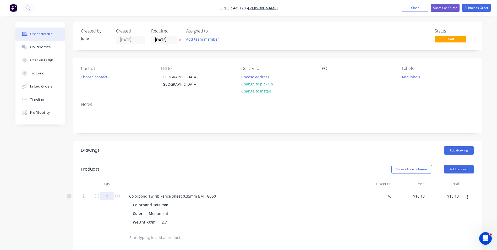
click at [112, 194] on input "1" at bounding box center [107, 196] width 14 height 8
type input "9"
type input "$145.17"
click at [256, 211] on div "Color Monument" at bounding box center [240, 214] width 218 height 8
click at [458, 170] on button "Add product" at bounding box center [459, 169] width 30 height 8
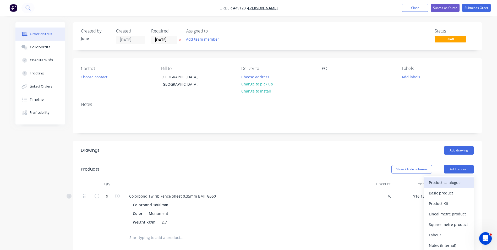
click at [452, 178] on button "Product catalogue" at bounding box center [449, 182] width 50 height 10
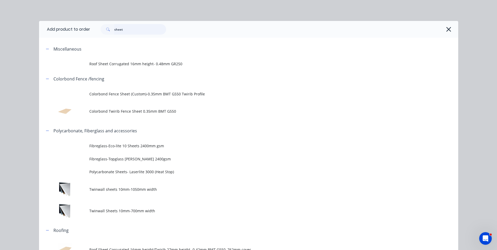
drag, startPoint x: 141, startPoint y: 34, endPoint x: 91, endPoint y: 34, distance: 50.3
click at [91, 34] on div "sheet" at bounding box center [271, 29] width 363 height 10
type input "rail"
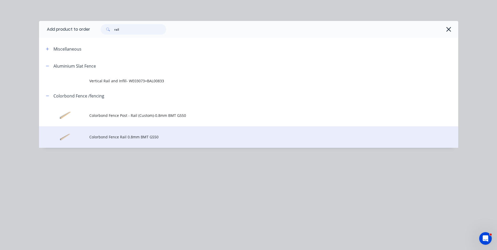
scroll to position [26, 0]
click at [137, 137] on span "Colorbond Fence Rail 0.8mm BMT G550" at bounding box center [236, 137] width 295 height 6
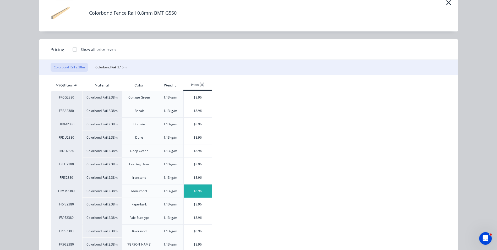
click at [185, 193] on div "$8.96" at bounding box center [198, 191] width 28 height 13
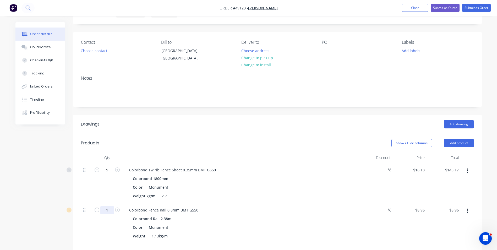
click at [110, 210] on input "1" at bounding box center [107, 210] width 14 height 8
type input "6"
type input "$53.76"
drag, startPoint x: 471, startPoint y: 146, endPoint x: 467, endPoint y: 146, distance: 4.2
click at [471, 146] on button "Add product" at bounding box center [459, 143] width 30 height 8
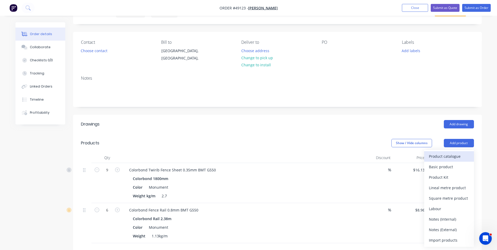
click at [462, 153] on div "Product catalogue" at bounding box center [449, 157] width 40 height 8
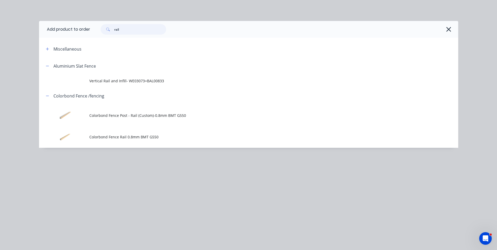
drag, startPoint x: 124, startPoint y: 29, endPoint x: 99, endPoint y: 28, distance: 24.9
click at [99, 28] on div "rail" at bounding box center [130, 29] width 71 height 10
type input "post"
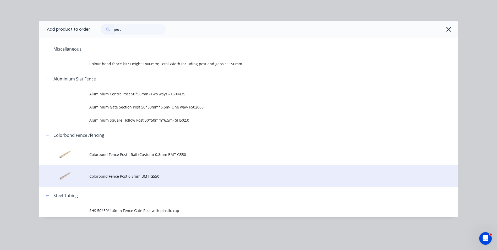
click at [124, 177] on span "Colorbond Fence Post 0.8mm BMT G550" at bounding box center [236, 177] width 295 height 6
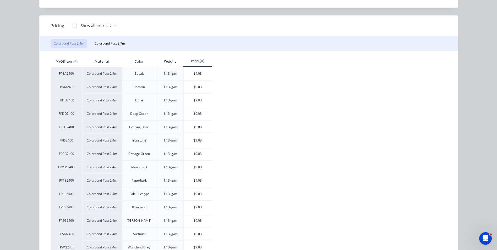
scroll to position [52, 0]
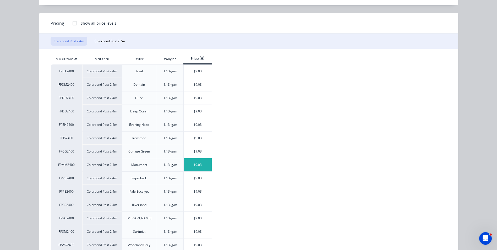
click at [199, 168] on div "$9.03" at bounding box center [198, 164] width 28 height 13
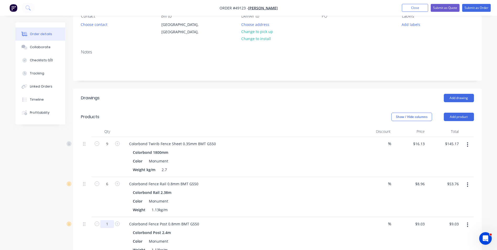
click at [109, 223] on input "1" at bounding box center [107, 224] width 14 height 8
type input "6"
type input "$54.18"
click at [198, 195] on div "Colorbond Rail 2.38m" at bounding box center [241, 193] width 216 height 8
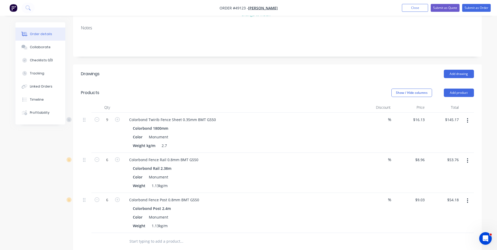
scroll to position [105, 0]
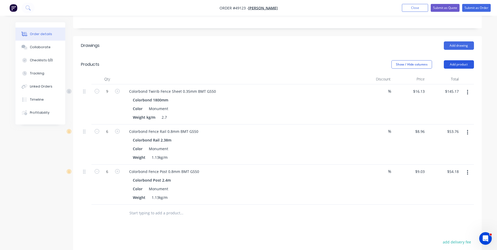
click at [468, 63] on button "Add product" at bounding box center [459, 64] width 30 height 8
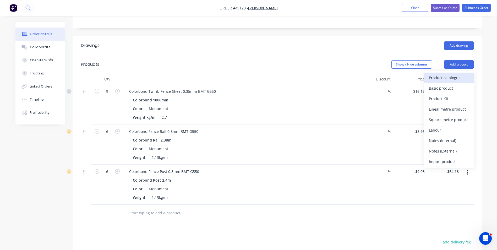
click at [456, 77] on div "Product catalogue" at bounding box center [449, 78] width 40 height 8
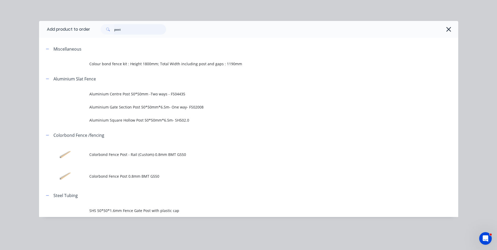
drag, startPoint x: 141, startPoint y: 30, endPoint x: 106, endPoint y: 28, distance: 35.2
click at [102, 28] on div "post" at bounding box center [134, 29] width 66 height 10
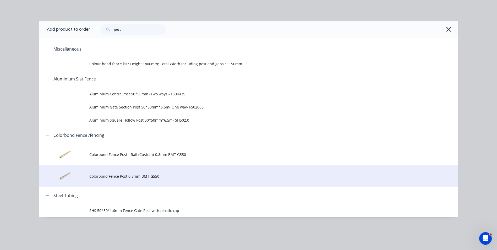
click at [154, 181] on td "Colorbond Fence Post 0.8mm BMT G550" at bounding box center [273, 176] width 369 height 22
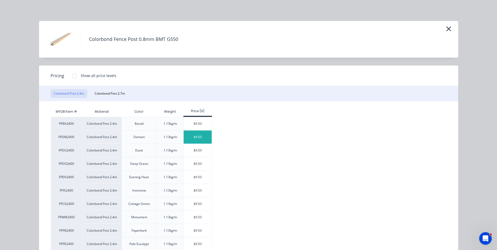
click at [198, 136] on div "$9.03" at bounding box center [198, 137] width 28 height 13
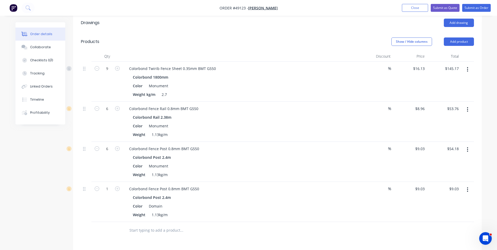
scroll to position [157, 0]
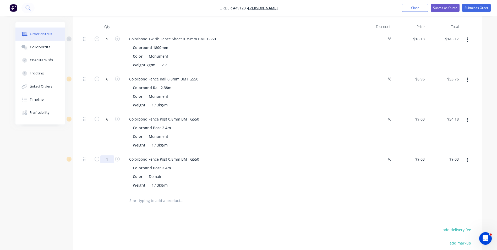
click at [110, 156] on input "1" at bounding box center [107, 159] width 14 height 8
type input "3"
type input "$27.09"
click at [278, 177] on div "Color Domain" at bounding box center [240, 177] width 218 height 8
click at [471, 79] on button "button" at bounding box center [468, 79] width 12 height 9
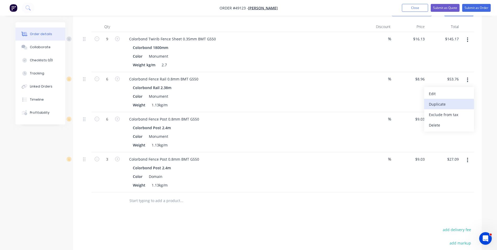
click at [463, 103] on div "Duplicate" at bounding box center [449, 104] width 40 height 8
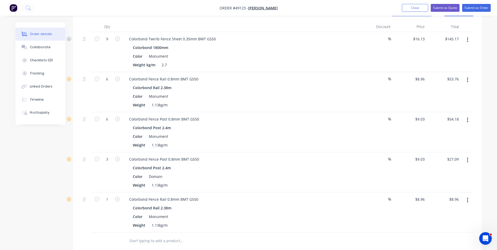
click at [470, 202] on button "button" at bounding box center [468, 200] width 12 height 9
click at [462, 213] on div "Edit" at bounding box center [449, 214] width 40 height 8
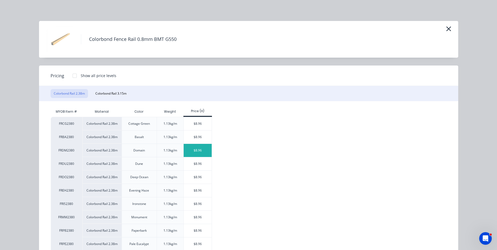
click at [191, 152] on div "$8.96" at bounding box center [198, 150] width 28 height 13
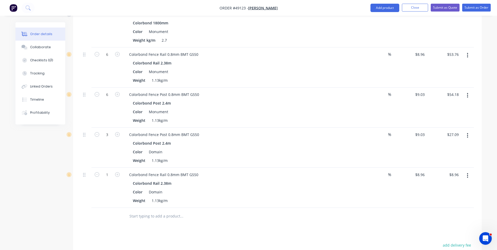
scroll to position [210, 0]
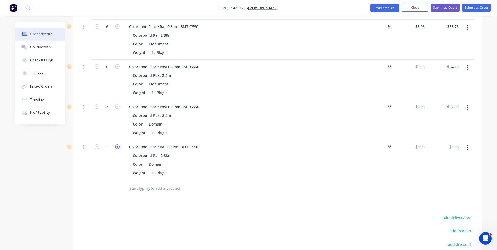
click at [118, 146] on icon "button" at bounding box center [117, 146] width 5 height 5
type input "2"
type input "$17.92"
click at [105, 168] on div "2" at bounding box center [106, 160] width 31 height 40
click at [224, 161] on div "Color Domain" at bounding box center [240, 164] width 218 height 8
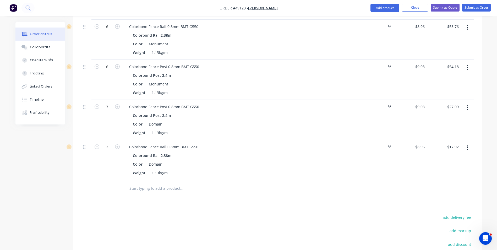
click at [239, 158] on div "Colorbond Rail 2.38m" at bounding box center [241, 156] width 216 height 8
drag, startPoint x: 381, startPoint y: 9, endPoint x: 378, endPoint y: 12, distance: 4.1
click at [380, 9] on button "Add product" at bounding box center [385, 8] width 29 height 8
click at [371, 23] on div "Product catalogue" at bounding box center [374, 22] width 40 height 8
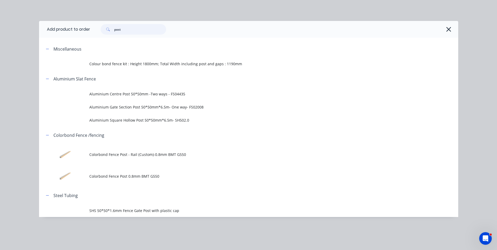
drag, startPoint x: 135, startPoint y: 35, endPoint x: 93, endPoint y: 35, distance: 42.2
click at [93, 35] on div "post" at bounding box center [274, 29] width 368 height 17
type input "kwi"
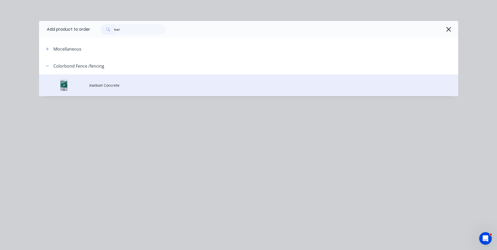
click at [130, 95] on td "Kwikset Concrete" at bounding box center [273, 85] width 369 height 22
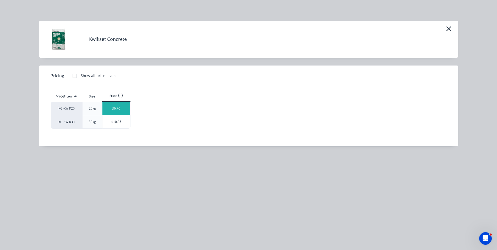
click at [114, 106] on div "$6.70" at bounding box center [116, 108] width 28 height 13
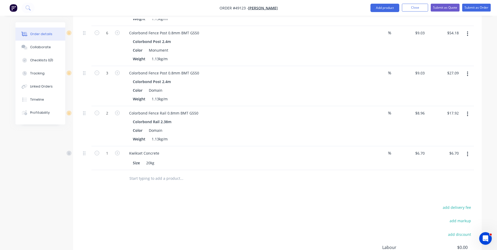
scroll to position [288, 0]
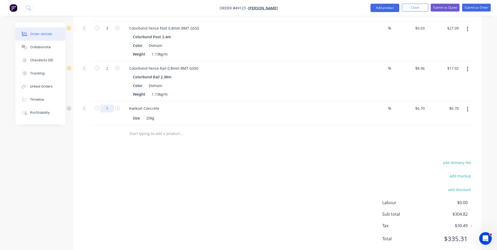
click at [105, 112] on input "1" at bounding box center [107, 109] width 14 height 8
type input "8"
type input "$53.60"
click at [249, 145] on div "Drawings Add drawing Products Show / Hide columns Add product Qty Discount Pric…" at bounding box center [277, 55] width 409 height 404
click at [393, 9] on button "Add product" at bounding box center [385, 8] width 29 height 8
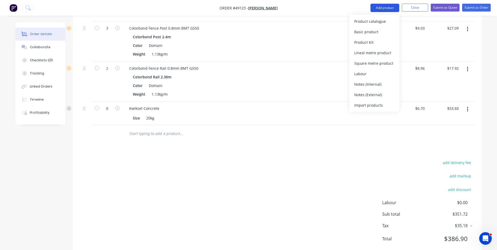
click at [385, 26] on button "Product catalogue" at bounding box center [375, 21] width 50 height 10
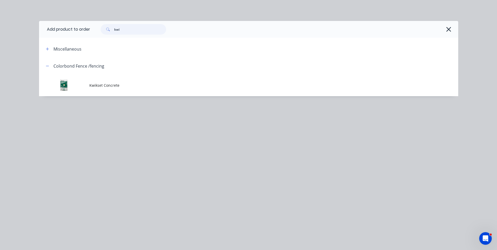
drag, startPoint x: 142, startPoint y: 31, endPoint x: 113, endPoint y: 19, distance: 30.8
click at [98, 28] on div "kwi" at bounding box center [130, 29] width 71 height 10
type input "16"
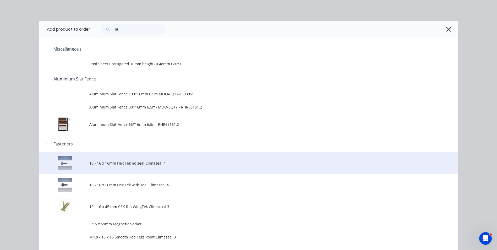
click at [142, 161] on span "10 - 16 x 16mm Hex Tek no seal Climaseal 4" at bounding box center [236, 163] width 295 height 6
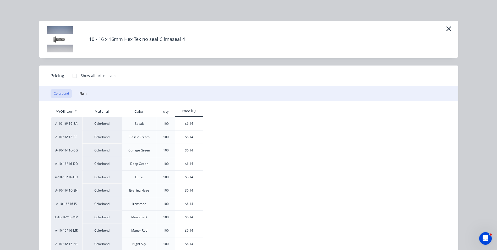
scroll to position [26, 0]
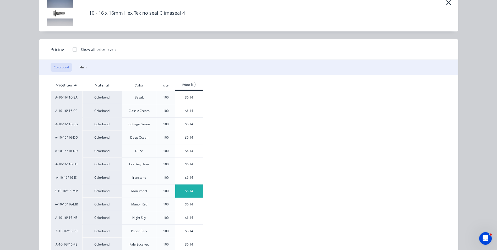
click at [188, 188] on div "$6.14" at bounding box center [189, 191] width 28 height 13
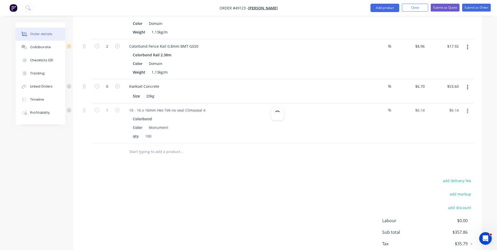
scroll to position [341, 0]
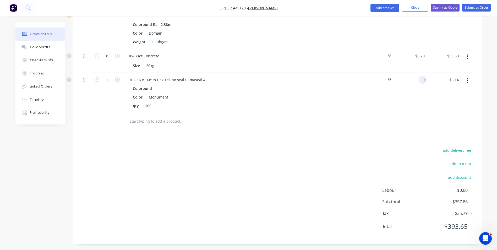
type input "$0.00"
click at [417, 105] on div "$0.00 0" at bounding box center [410, 93] width 34 height 40
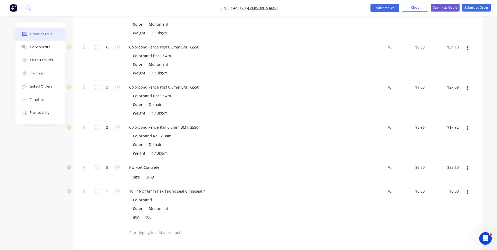
scroll to position [236, 0]
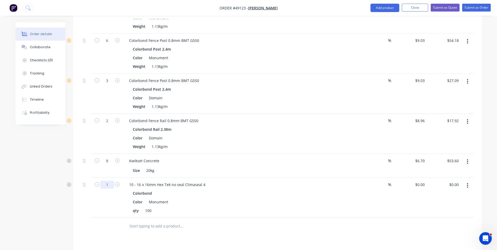
click at [107, 186] on input "1" at bounding box center [107, 185] width 14 height 8
type input "0.5"
click at [274, 162] on div "Kwikset Concrete" at bounding box center [241, 161] width 232 height 8
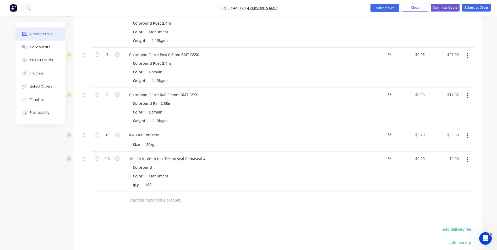
scroll to position [262, 0]
click at [472, 162] on button "button" at bounding box center [468, 159] width 12 height 9
click at [457, 187] on div "Duplicate" at bounding box center [449, 184] width 40 height 8
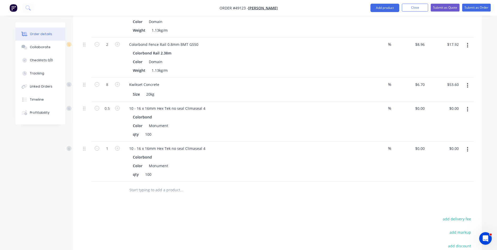
scroll to position [315, 0]
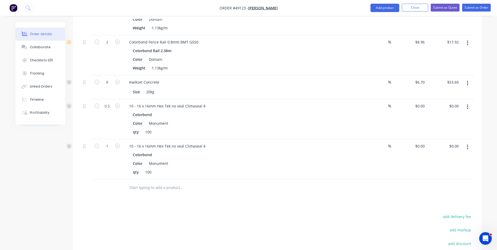
drag, startPoint x: 472, startPoint y: 153, endPoint x: 462, endPoint y: 156, distance: 10.3
click at [472, 152] on div at bounding box center [467, 159] width 13 height 40
click at [464, 148] on button "button" at bounding box center [468, 146] width 12 height 9
click at [458, 160] on div "Edit" at bounding box center [449, 161] width 40 height 8
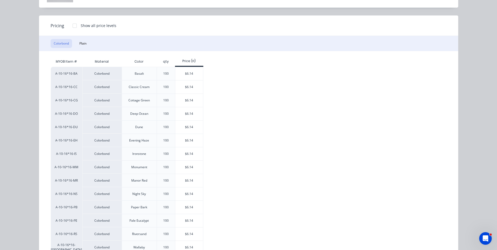
scroll to position [52, 0]
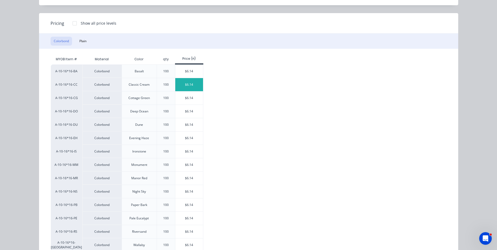
click at [187, 86] on div "$6.14" at bounding box center [189, 84] width 28 height 13
type input "$6.14"
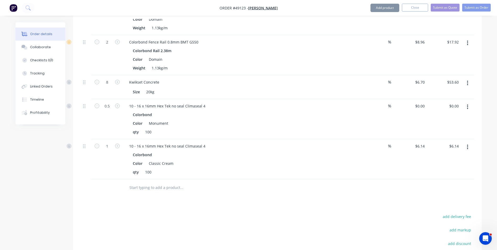
scroll to position [341, 0]
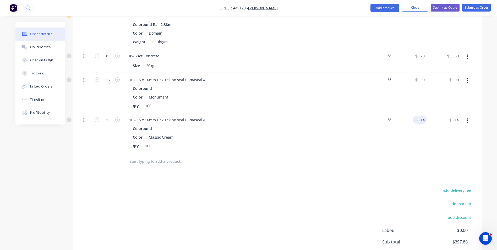
click at [415, 119] on div "6.14 $6.14" at bounding box center [420, 120] width 14 height 8
type input "$0.00"
click at [328, 163] on div at bounding box center [277, 161] width 393 height 17
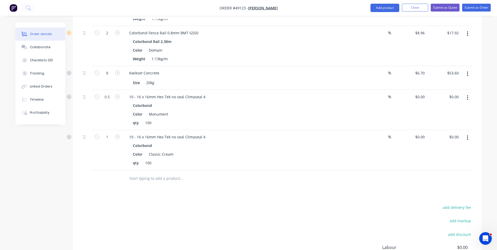
scroll to position [315, 0]
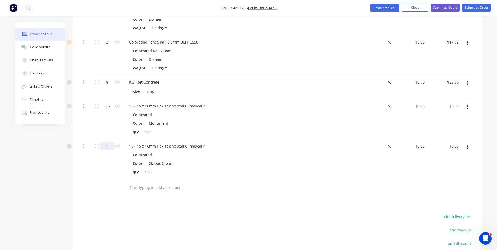
click at [108, 148] on input "1" at bounding box center [107, 146] width 14 height 8
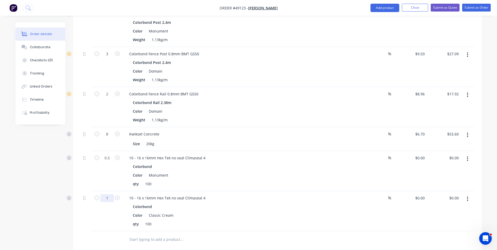
scroll to position [262, 0]
type input "0.2"
click at [301, 153] on div "10 - 16 x 16mm Hex Tek no seal Climaseal 4 Colorbond Color Monument qty 100" at bounding box center [241, 172] width 236 height 40
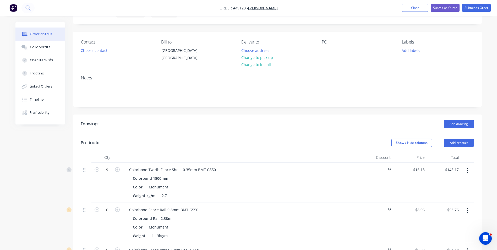
scroll to position [0, 0]
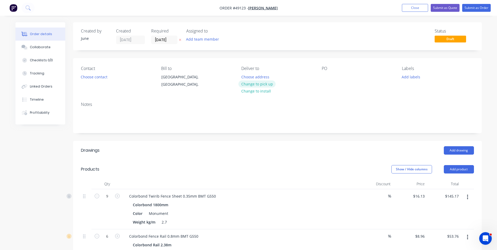
click at [263, 87] on button "Change to pick up" at bounding box center [257, 83] width 37 height 7
click at [88, 76] on button "Choose contact" at bounding box center [94, 76] width 32 height 7
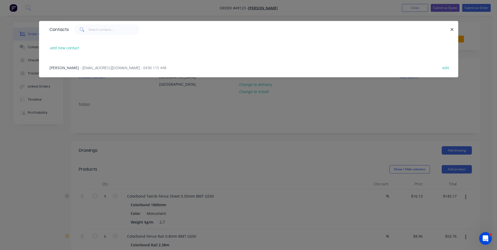
click at [96, 66] on span "- laomai_21@hotmail.com - 0430 115 448" at bounding box center [123, 67] width 86 height 5
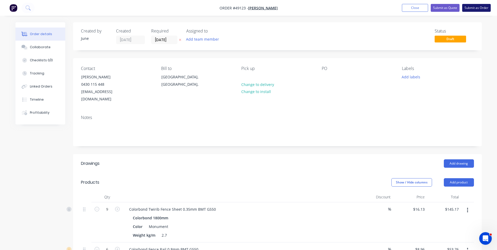
click at [483, 9] on button "Submit as Order" at bounding box center [476, 8] width 29 height 8
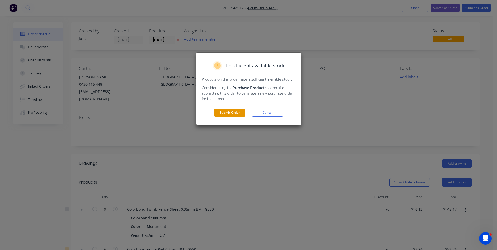
click at [229, 113] on button "Submit Order" at bounding box center [229, 113] width 31 height 8
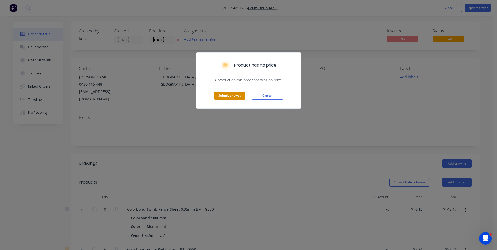
click at [231, 95] on button "Submit anyway" at bounding box center [229, 96] width 31 height 8
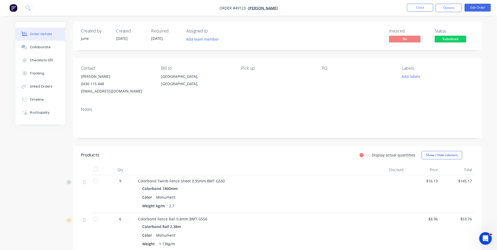
click at [451, 12] on nav "Order #49123 - Mike Fence Close Options Edit Order" at bounding box center [248, 8] width 497 height 16
click at [452, 10] on button "Options" at bounding box center [449, 8] width 26 height 8
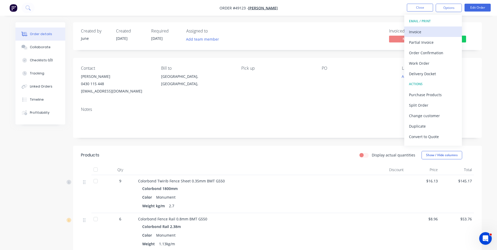
click at [421, 30] on div "Invoice" at bounding box center [433, 32] width 48 height 8
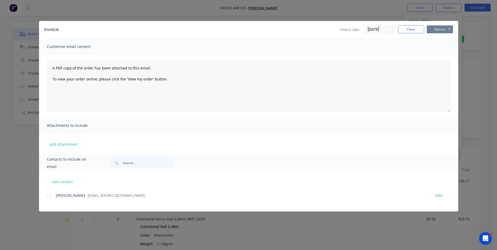
click at [438, 29] on button "Options" at bounding box center [440, 29] width 26 height 8
click at [435, 47] on button "Print" at bounding box center [444, 47] width 34 height 9
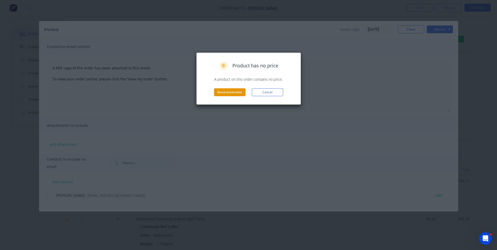
click at [235, 93] on button "Generate invoice" at bounding box center [229, 92] width 31 height 8
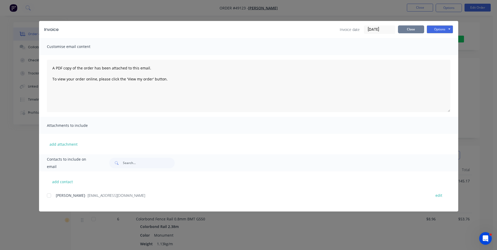
click at [403, 29] on button "Close" at bounding box center [411, 29] width 26 height 8
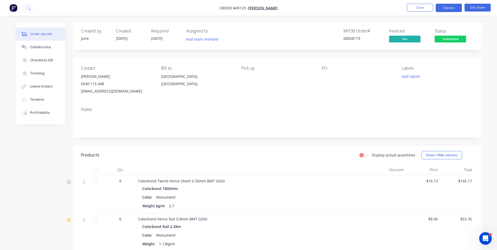
click at [454, 9] on button "Options" at bounding box center [449, 8] width 26 height 8
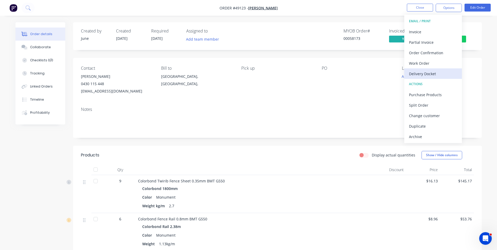
click at [443, 75] on div "Delivery Docket" at bounding box center [433, 74] width 48 height 8
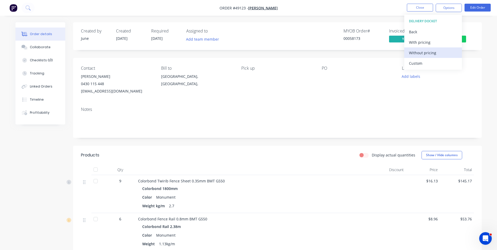
click at [441, 50] on div "Without pricing" at bounding box center [433, 53] width 48 height 8
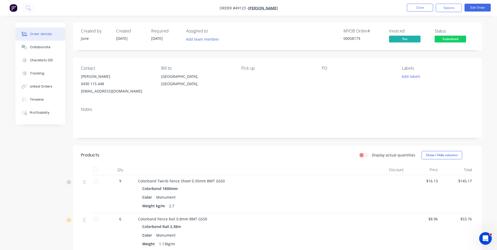
click at [323, 103] on div "Notes" at bounding box center [277, 120] width 409 height 35
click at [456, 37] on span "Submitted" at bounding box center [450, 39] width 31 height 7
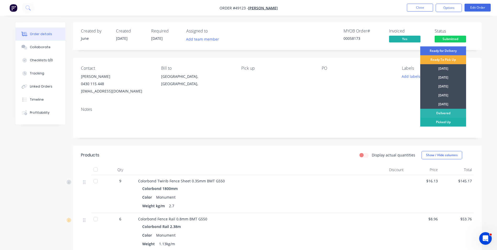
click at [449, 122] on div "Picked Up" at bounding box center [443, 122] width 46 height 9
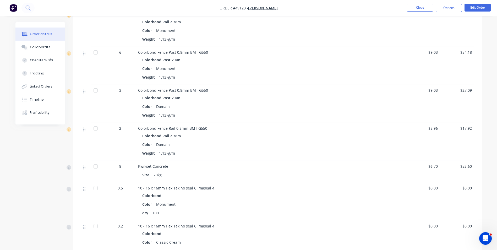
scroll to position [210, 0]
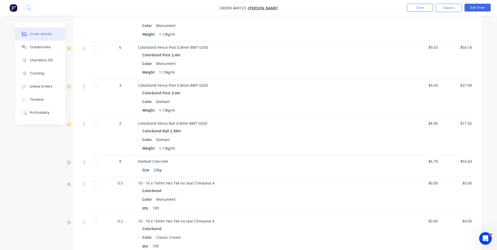
click at [277, 214] on div "10 - 16 x 16mm Hex Tek no seal Climaseal 4 Colorbond Color Monument qty 100" at bounding box center [254, 196] width 236 height 38
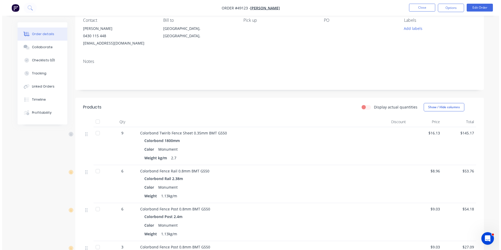
scroll to position [0, 0]
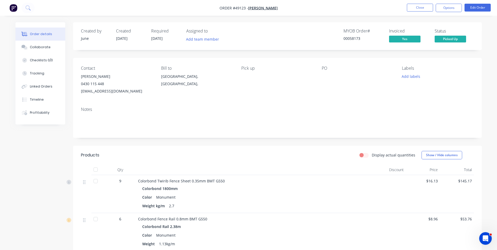
click at [238, 224] on div "Colorbond Rail 2.38m" at bounding box center [253, 227] width 223 height 8
click at [410, 8] on button "Close" at bounding box center [420, 8] width 26 height 8
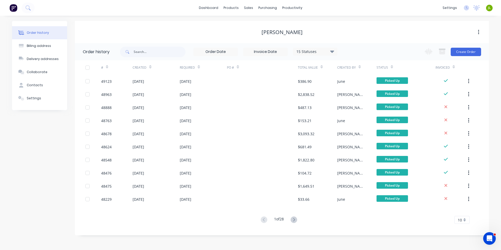
click at [18, 183] on div "Order history Billing address Delivery addresses Collaborate Contacts Settings" at bounding box center [39, 128] width 55 height 214
